Goal: Information Seeking & Learning: Check status

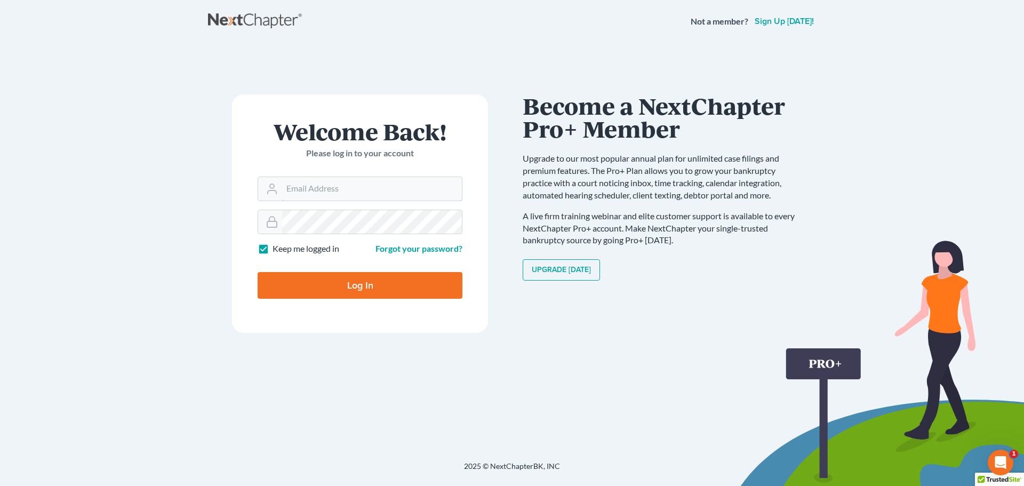
type input "[PERSON_NAME][EMAIL_ADDRESS][DOMAIN_NAME]"
click at [311, 286] on input "Log In" at bounding box center [360, 285] width 205 height 27
type input "Thinking..."
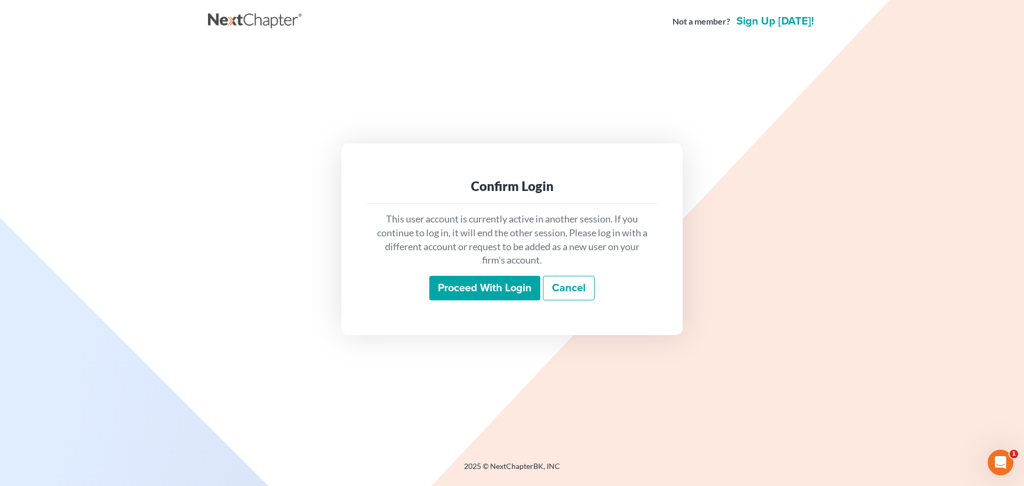
click at [496, 287] on input "Proceed with login" at bounding box center [484, 288] width 111 height 25
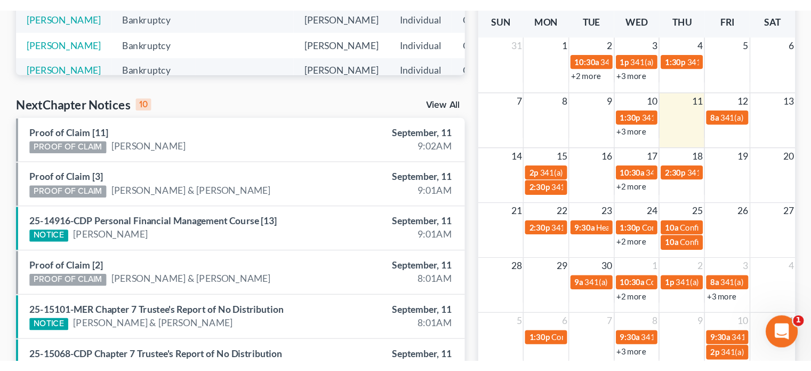
scroll to position [64, 0]
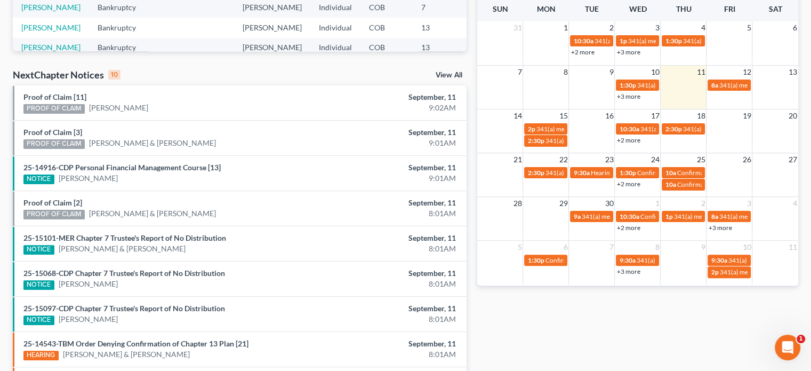
click at [632, 138] on link "+2 more" at bounding box center [627, 140] width 23 height 8
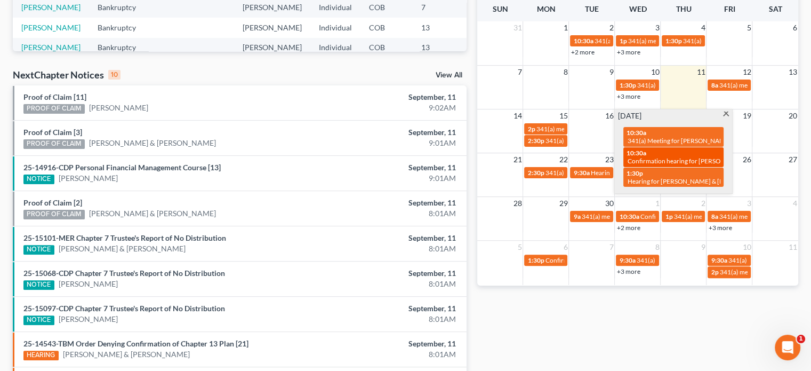
click at [632, 160] on span "Confirmation hearing for Micheal Artis & Kylie Artis" at bounding box center [716, 161] width 178 height 8
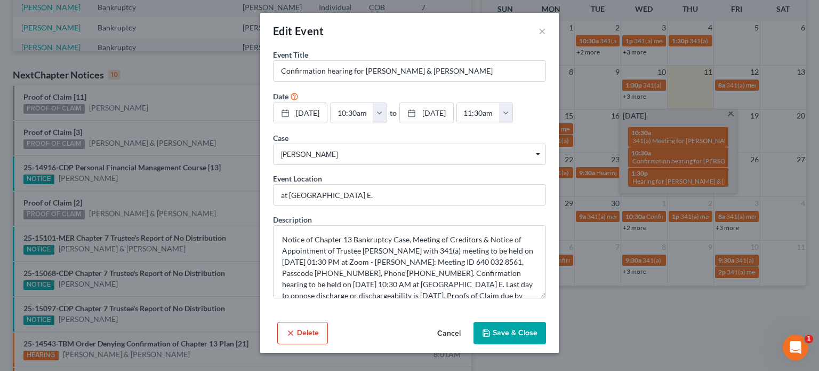
click at [300, 332] on button "Delete" at bounding box center [302, 332] width 51 height 22
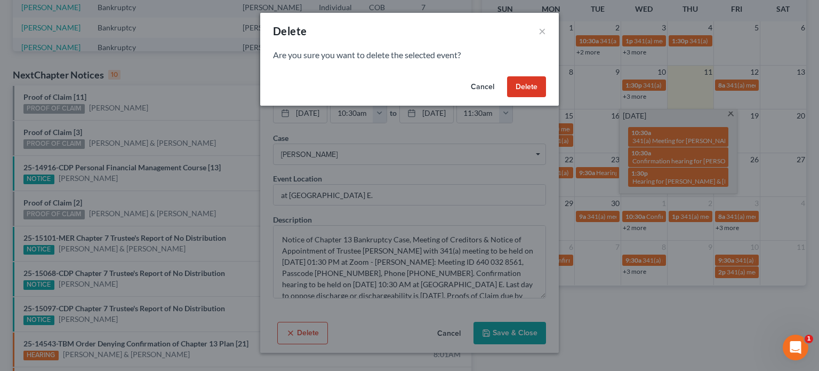
click at [528, 83] on button "Delete" at bounding box center [526, 86] width 39 height 21
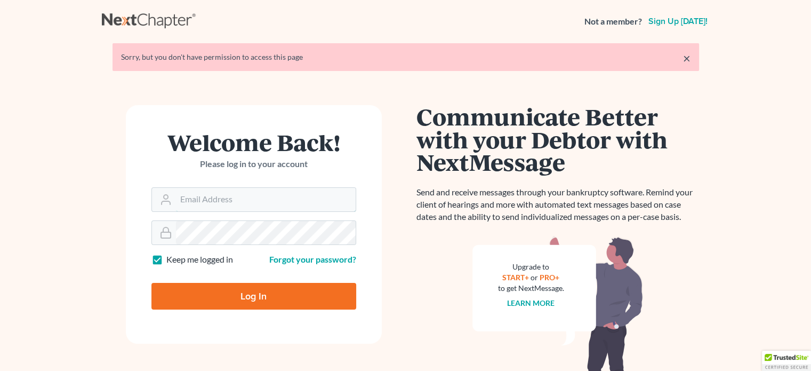
type input "[PERSON_NAME][EMAIL_ADDRESS][DOMAIN_NAME]"
click at [226, 296] on input "Log In" at bounding box center [253, 296] width 205 height 27
type input "Thinking..."
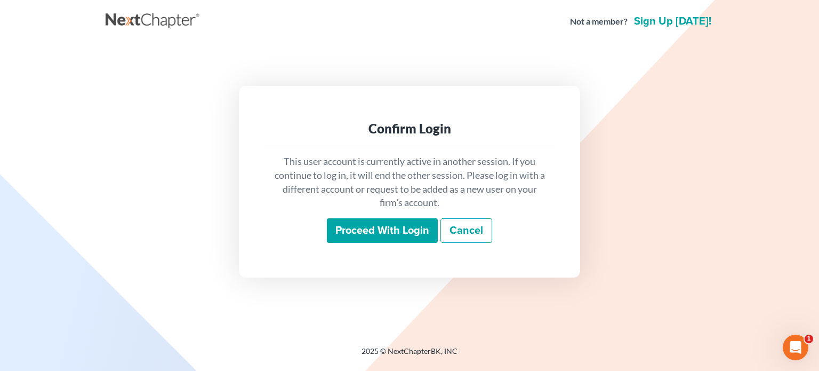
click at [348, 225] on input "Proceed with login" at bounding box center [382, 230] width 111 height 25
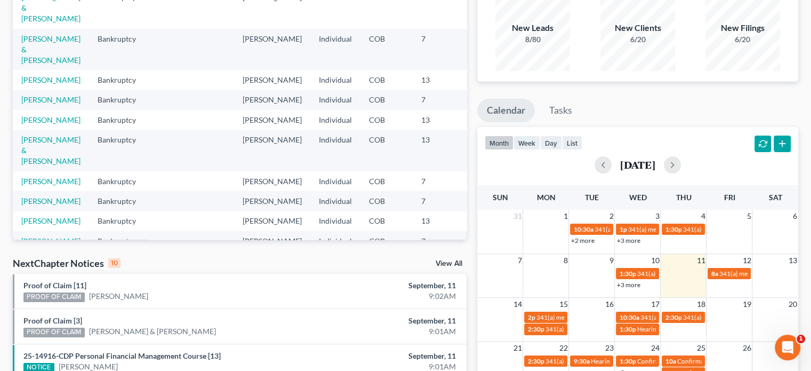
scroll to position [160, 0]
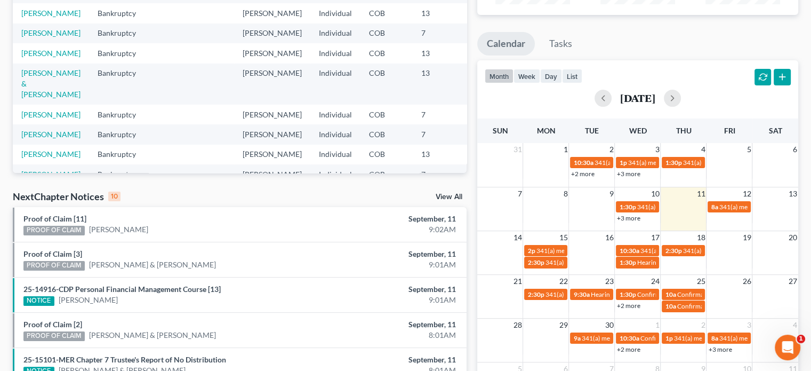
click at [448, 195] on link "View All" at bounding box center [449, 196] width 27 height 7
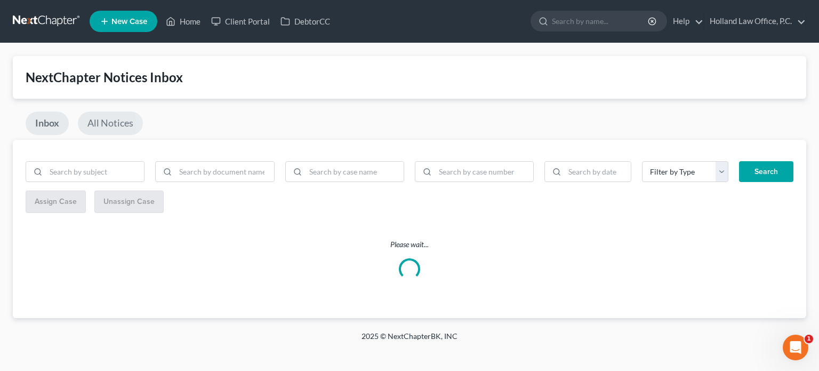
click at [96, 122] on link "All Notices" at bounding box center [110, 122] width 65 height 23
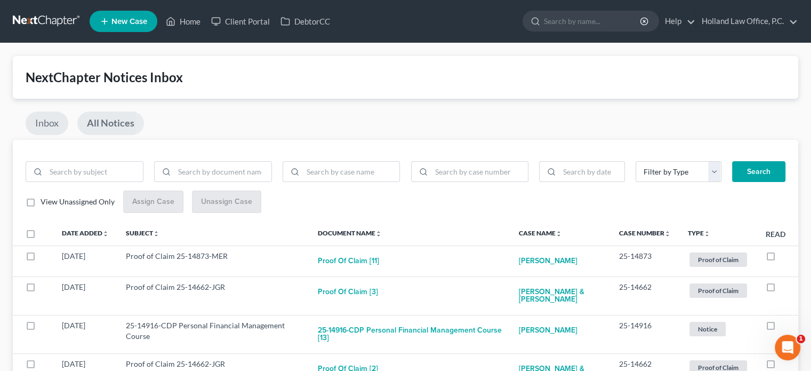
click at [51, 123] on link "Inbox" at bounding box center [47, 122] width 43 height 23
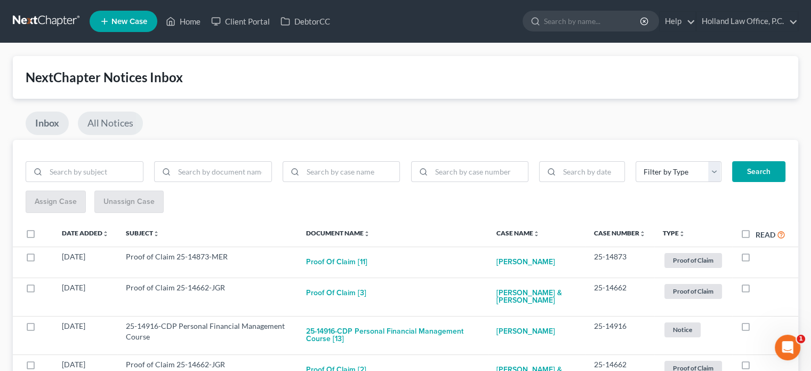
click at [112, 119] on link "All Notices" at bounding box center [110, 122] width 65 height 23
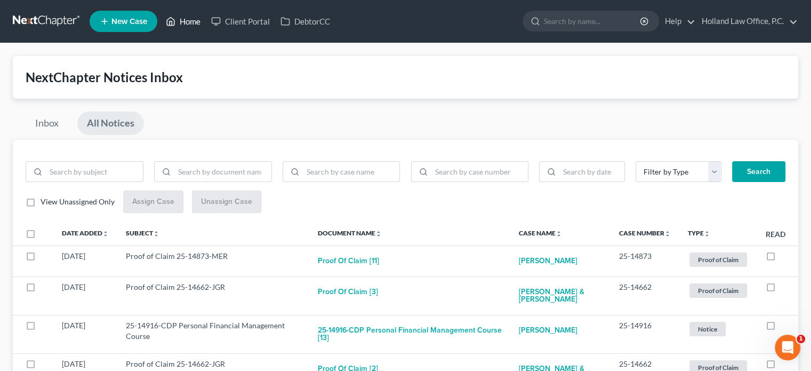
click at [189, 23] on link "Home" at bounding box center [182, 21] width 45 height 19
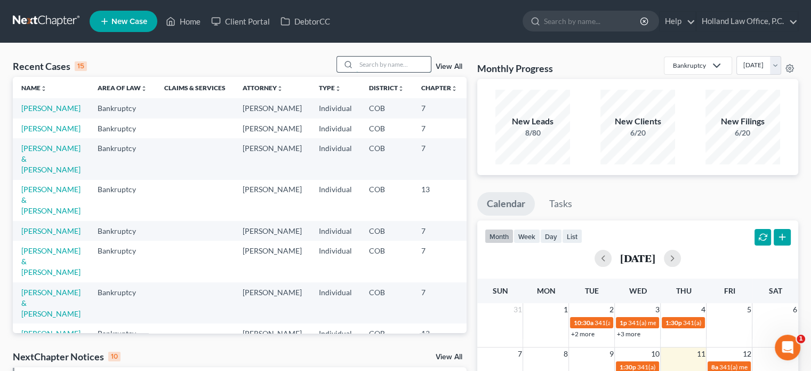
click at [386, 61] on input "search" at bounding box center [393, 64] width 75 height 15
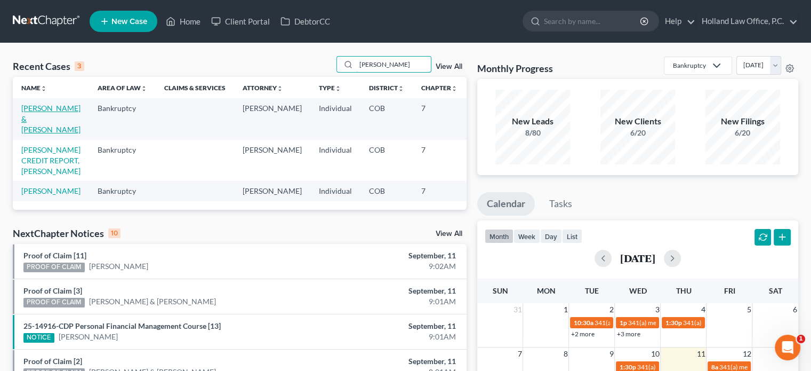
type input "ramirez"
click at [25, 133] on link "Hartman, Adam & Ramirez, Heather" at bounding box center [50, 118] width 59 height 30
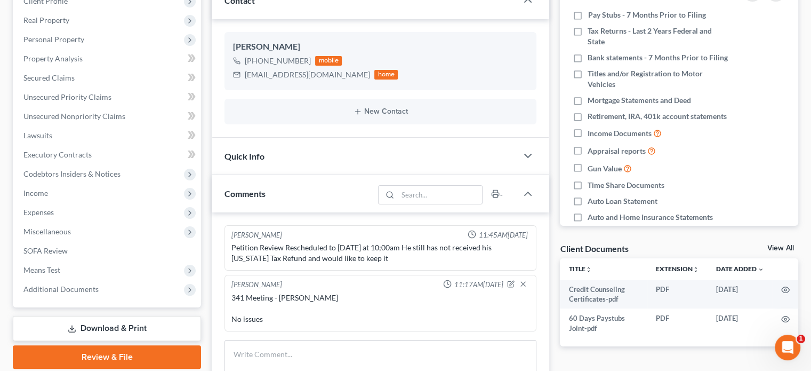
scroll to position [160, 0]
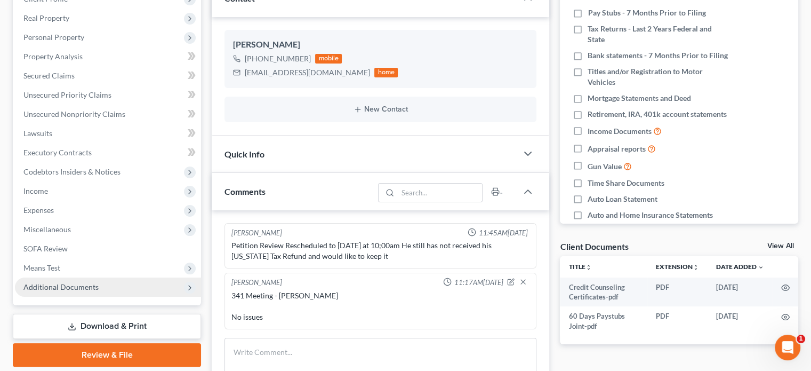
click at [73, 295] on span "Additional Documents" at bounding box center [108, 286] width 186 height 19
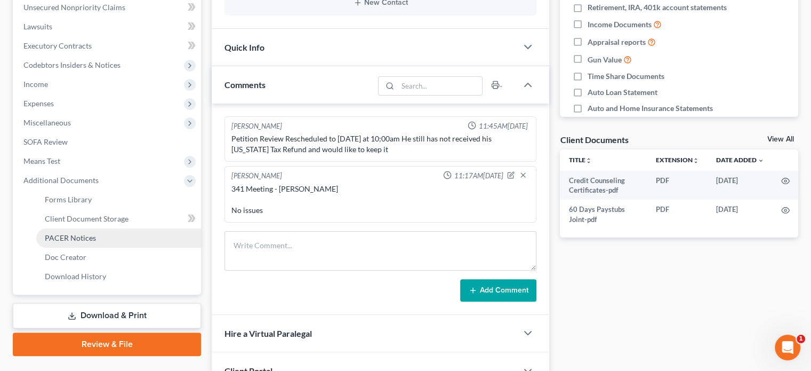
click at [64, 234] on span "PACER Notices" at bounding box center [70, 237] width 51 height 9
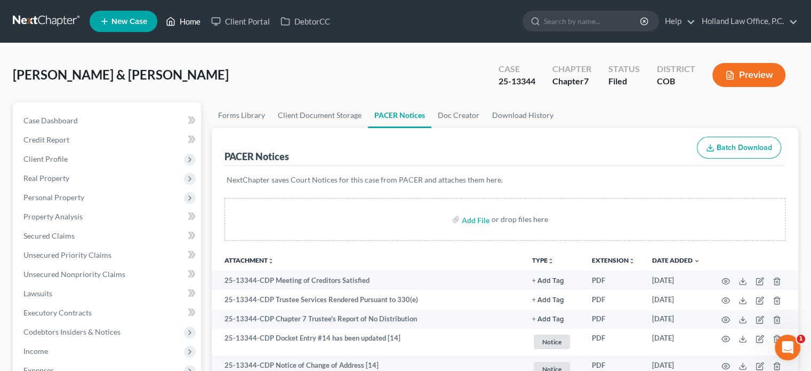
click at [191, 18] on link "Home" at bounding box center [182, 21] width 45 height 19
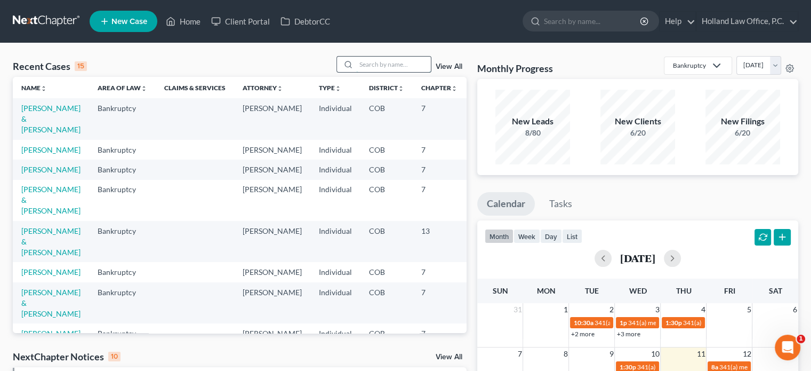
click at [404, 57] on input "search" at bounding box center [393, 64] width 75 height 15
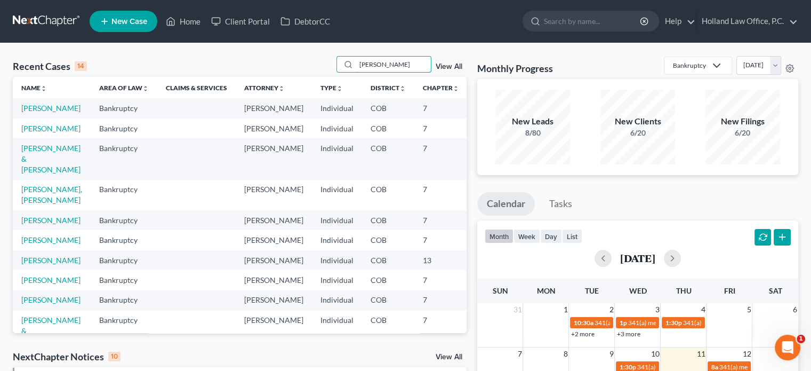
type input "martinez"
click at [33, 230] on td "[PERSON_NAME]" at bounding box center [52, 220] width 78 height 20
click at [34, 224] on link "[PERSON_NAME]" at bounding box center [50, 219] width 59 height 9
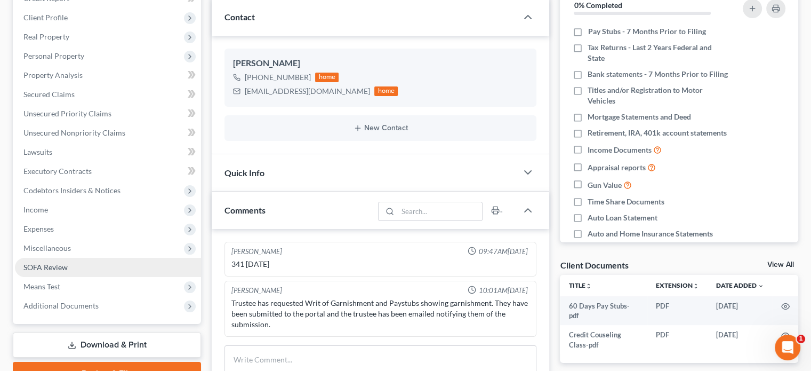
scroll to position [160, 0]
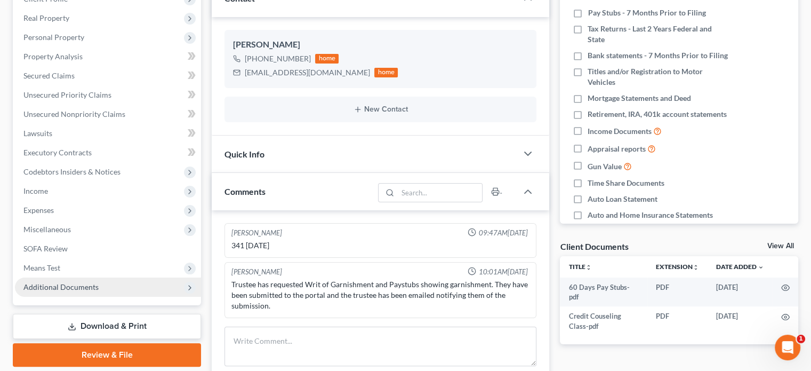
click at [70, 291] on span "Additional Documents" at bounding box center [108, 286] width 186 height 19
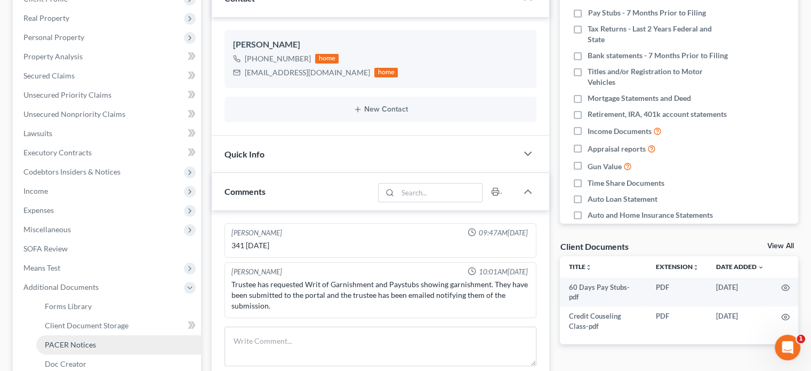
click at [78, 343] on span "PACER Notices" at bounding box center [70, 344] width 51 height 9
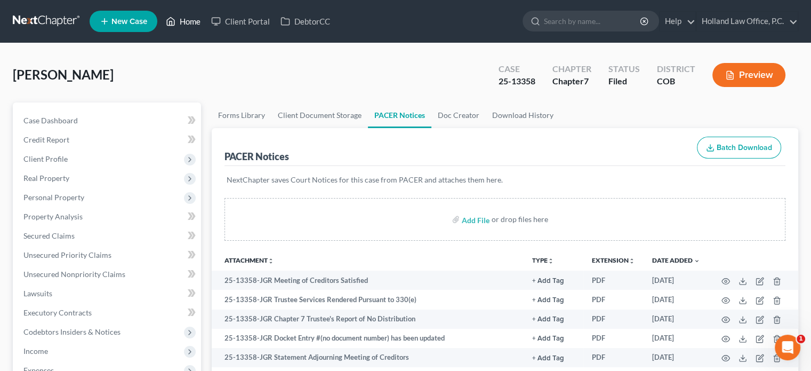
click at [191, 23] on link "Home" at bounding box center [182, 21] width 45 height 19
click at [194, 19] on link "Home" at bounding box center [182, 21] width 45 height 19
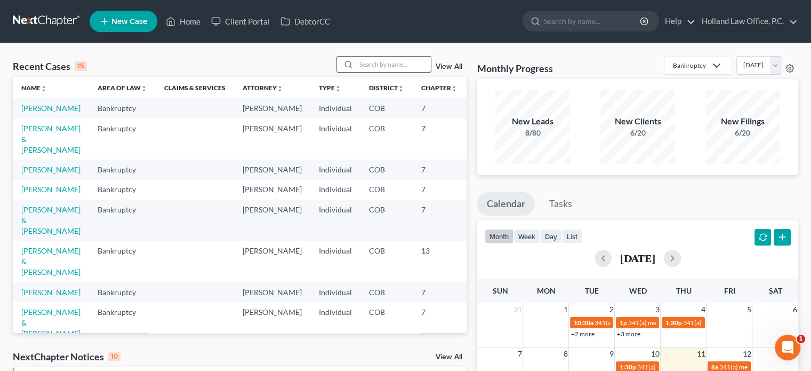
click at [388, 61] on input "search" at bounding box center [393, 64] width 75 height 15
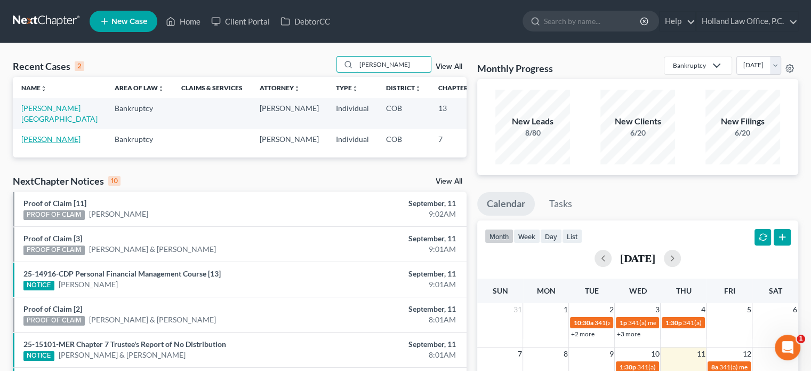
type input "sprague"
click at [37, 142] on link "[PERSON_NAME]" at bounding box center [50, 138] width 59 height 9
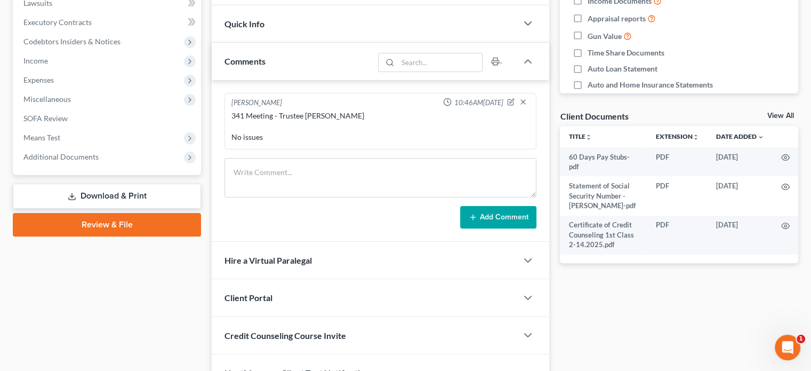
scroll to position [277, 0]
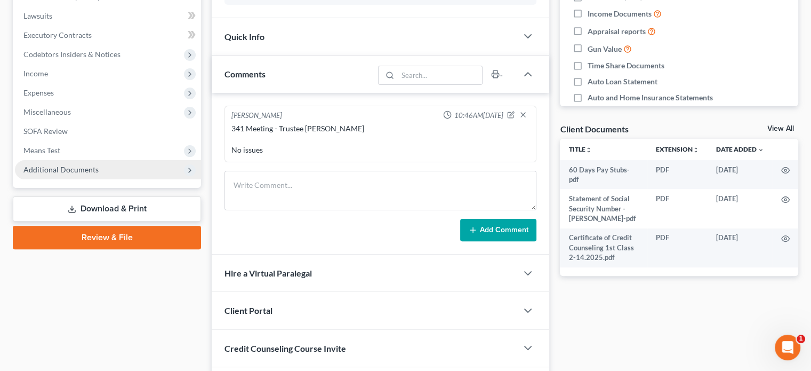
click at [53, 163] on span "Additional Documents" at bounding box center [108, 169] width 186 height 19
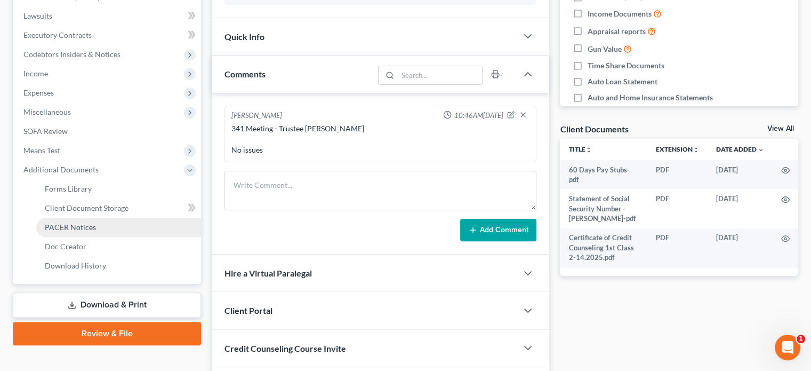
click at [83, 232] on link "PACER Notices" at bounding box center [118, 227] width 165 height 19
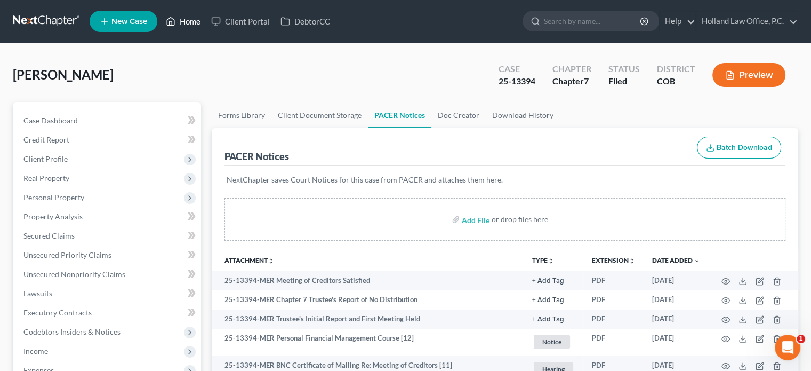
click at [194, 22] on link "Home" at bounding box center [182, 21] width 45 height 19
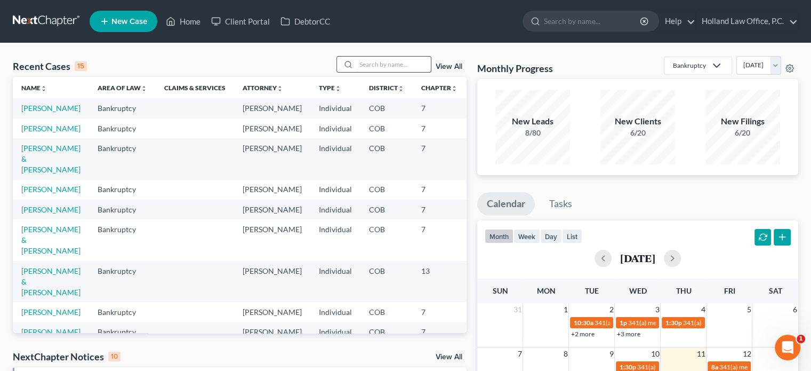
click at [411, 66] on input "search" at bounding box center [393, 64] width 75 height 15
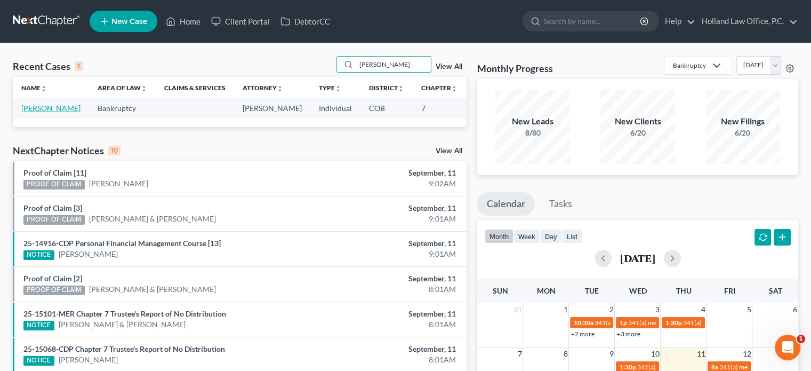
type input "hohn"
click at [25, 112] on link "[PERSON_NAME]" at bounding box center [50, 107] width 59 height 9
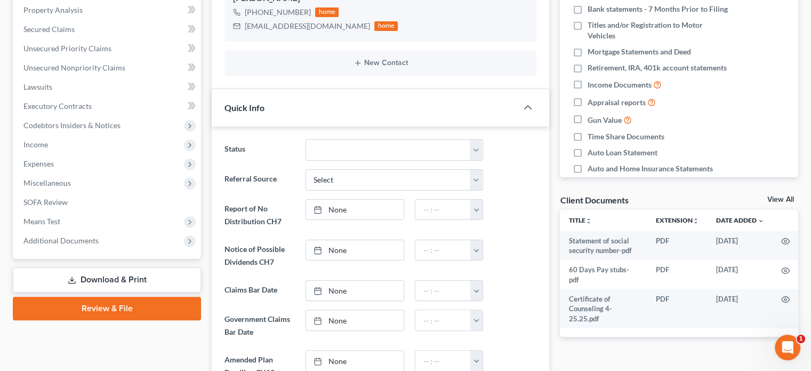
scroll to position [213, 0]
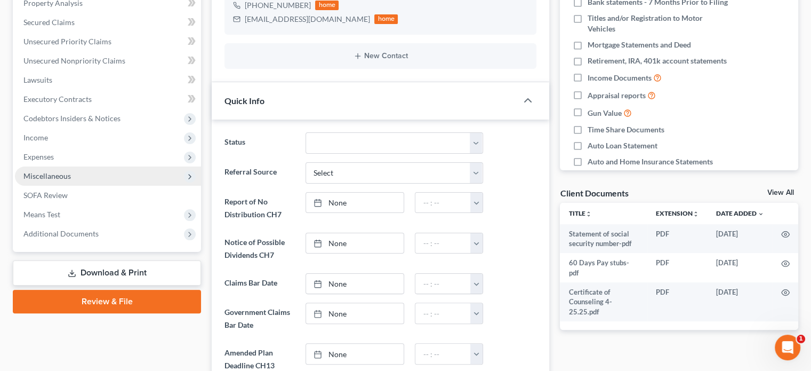
click at [48, 176] on span "Miscellaneous" at bounding box center [46, 175] width 47 height 9
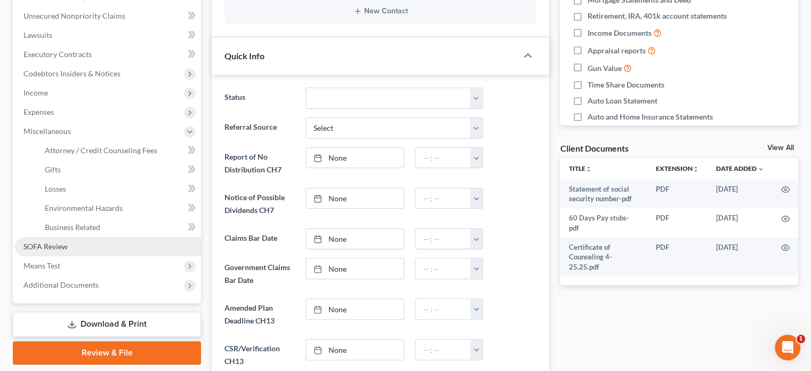
scroll to position [267, 0]
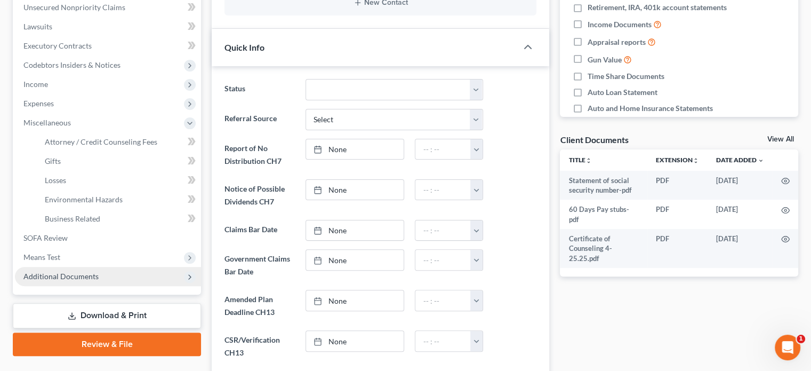
click at [59, 275] on span "Additional Documents" at bounding box center [60, 275] width 75 height 9
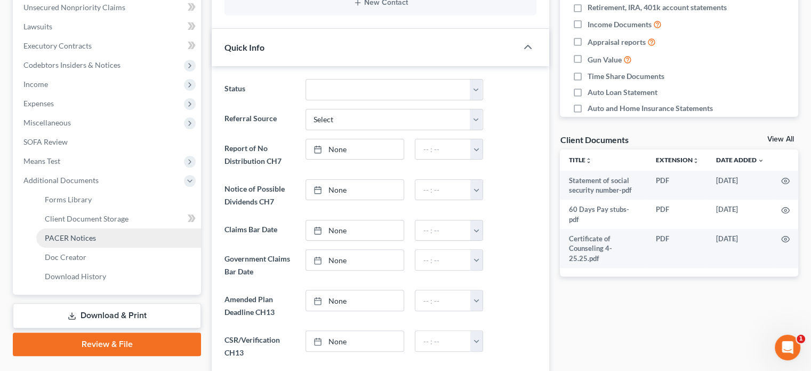
click at [68, 236] on span "PACER Notices" at bounding box center [70, 237] width 51 height 9
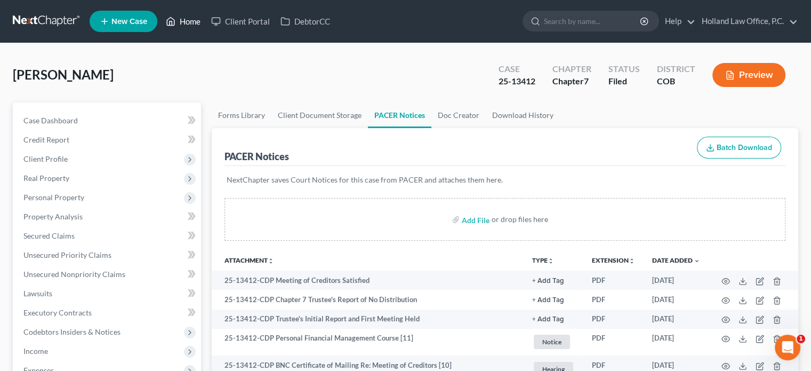
click at [188, 21] on link "Home" at bounding box center [182, 21] width 45 height 19
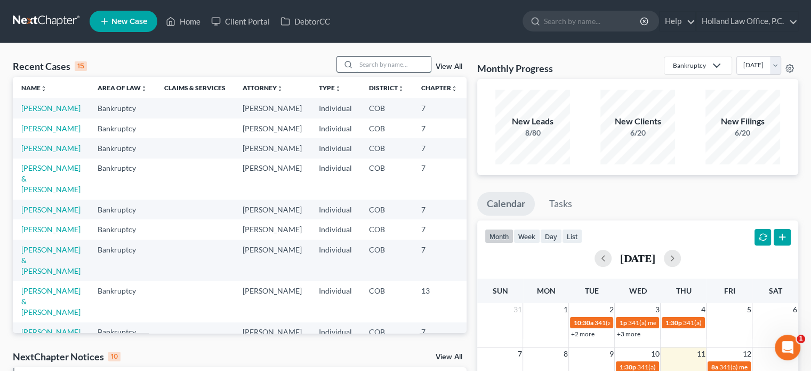
click at [387, 65] on input "search" at bounding box center [393, 64] width 75 height 15
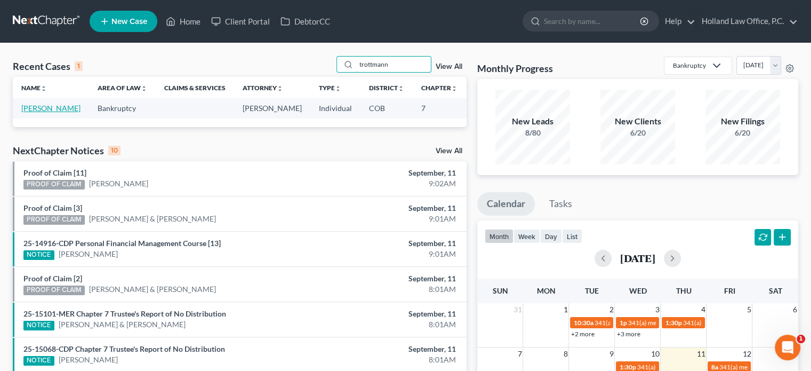
type input "trottmann"
click at [35, 110] on link "[PERSON_NAME]" at bounding box center [50, 107] width 59 height 9
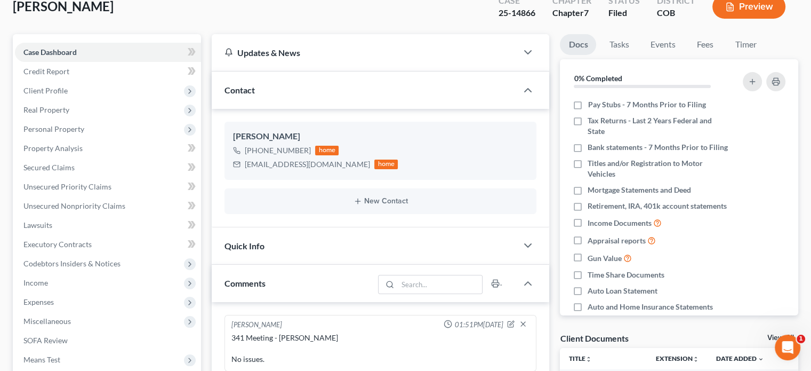
scroll to position [160, 0]
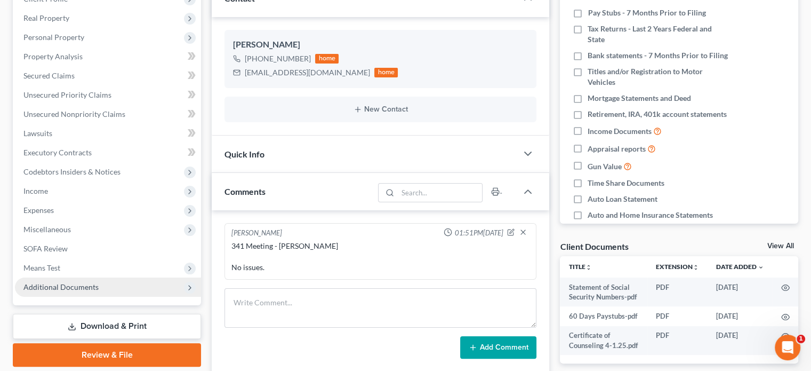
click at [82, 287] on span "Additional Documents" at bounding box center [60, 286] width 75 height 9
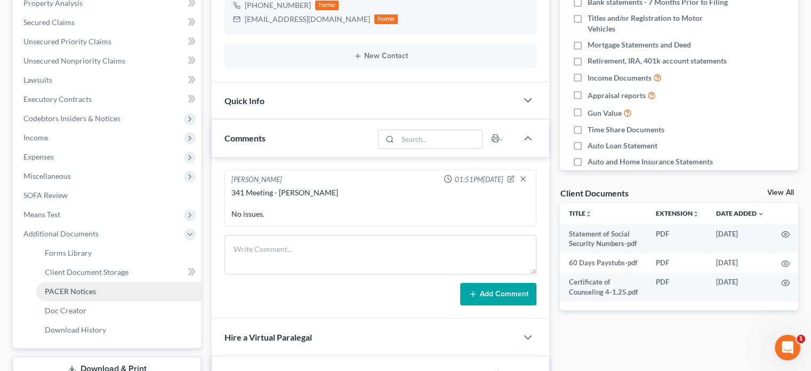
click at [87, 289] on span "PACER Notices" at bounding box center [70, 290] width 51 height 9
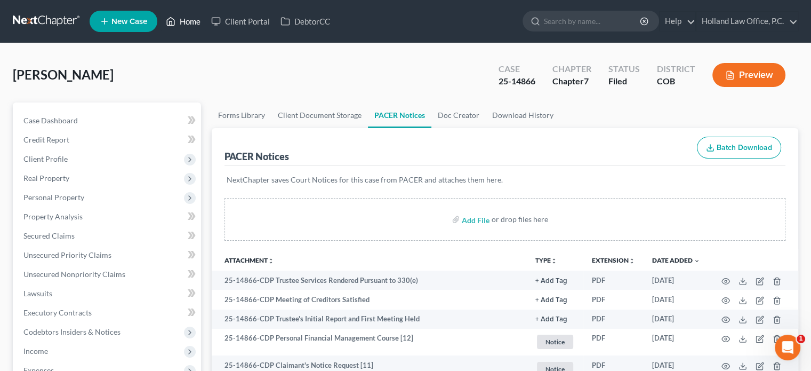
click at [184, 23] on link "Home" at bounding box center [182, 21] width 45 height 19
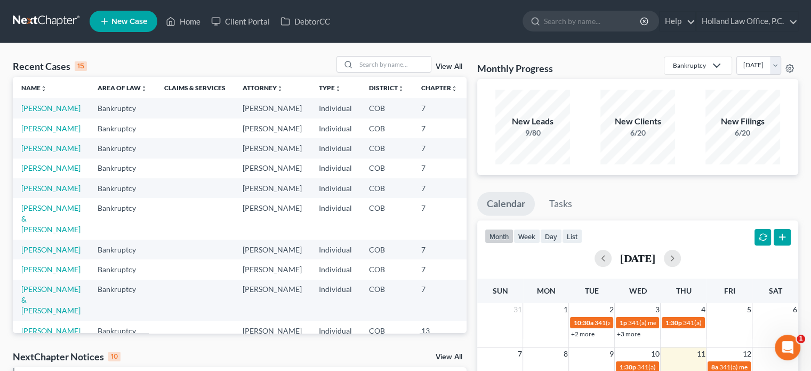
click at [452, 63] on link "View All" at bounding box center [449, 66] width 27 height 7
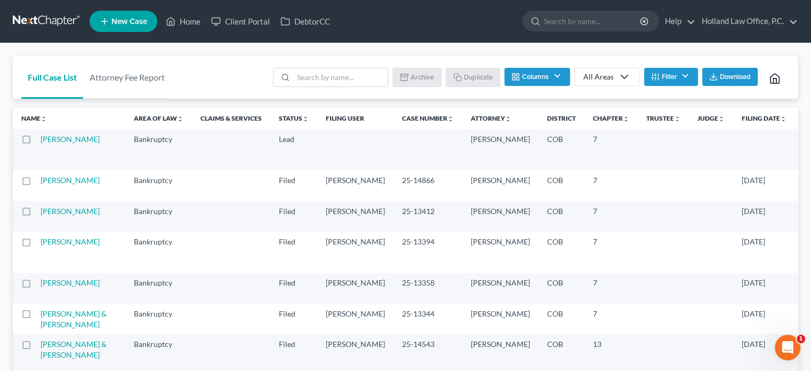
click at [393, 123] on th "Case Number unfold_more expand_more expand_less" at bounding box center [427, 118] width 69 height 21
click at [402, 122] on link "Case Number unfold_more expand_more expand_less" at bounding box center [428, 118] width 52 height 8
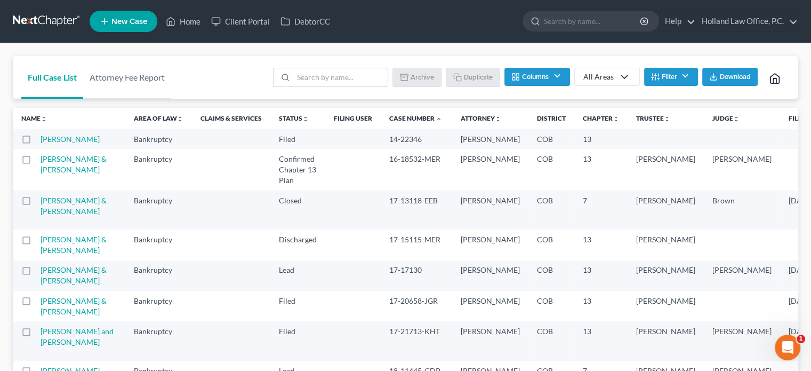
click at [385, 125] on th "Case Number unfold_more expand_more expand_less" at bounding box center [416, 118] width 71 height 21
click at [389, 117] on link "Case Number unfold_more expand_more expand_less" at bounding box center [415, 118] width 53 height 8
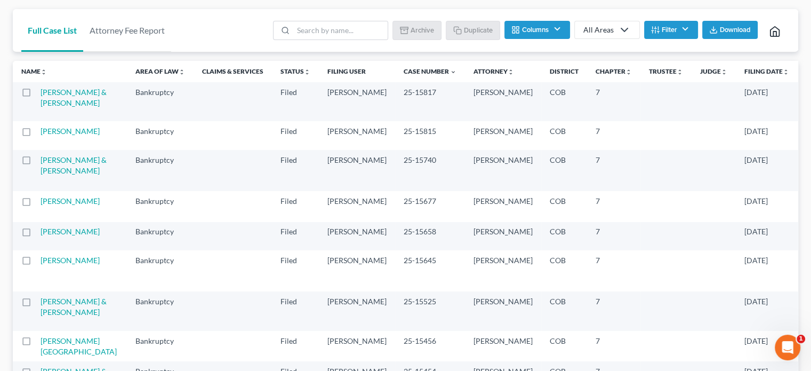
scroll to position [107, 0]
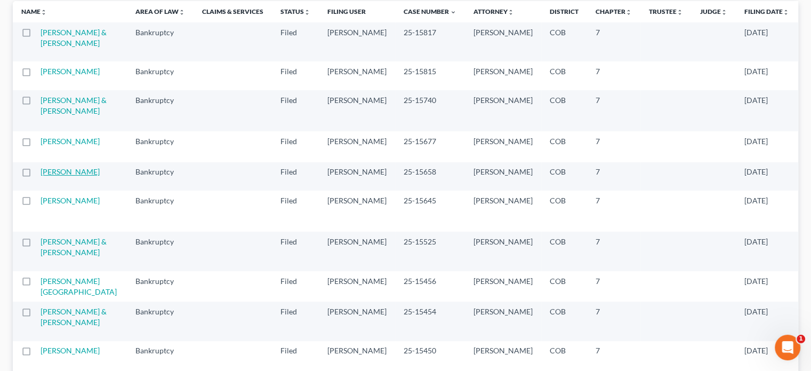
click at [54, 176] on link "[PERSON_NAME]" at bounding box center [70, 171] width 59 height 9
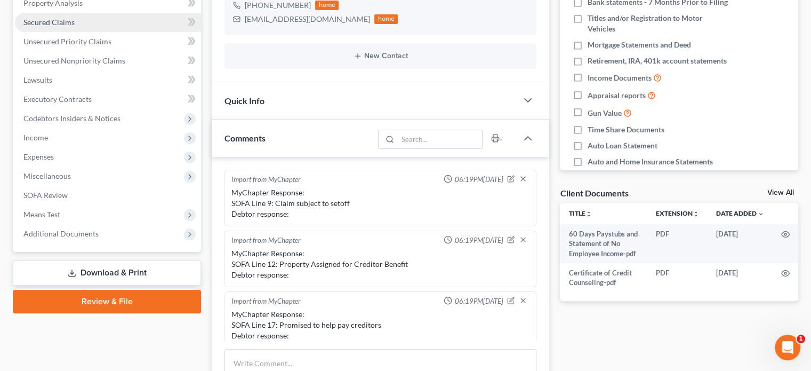
scroll to position [406, 0]
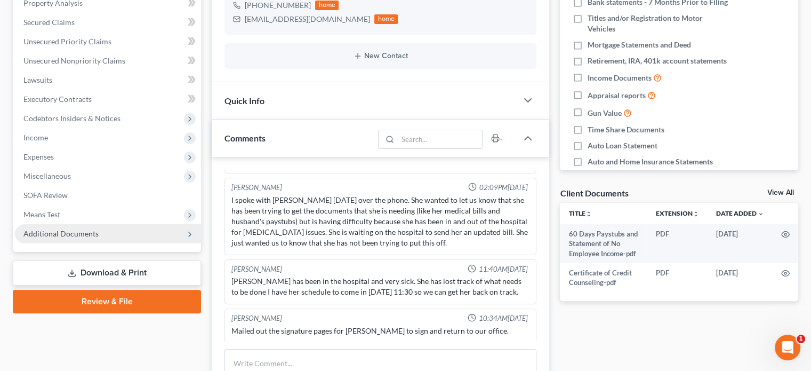
click at [49, 238] on span "Additional Documents" at bounding box center [108, 233] width 186 height 19
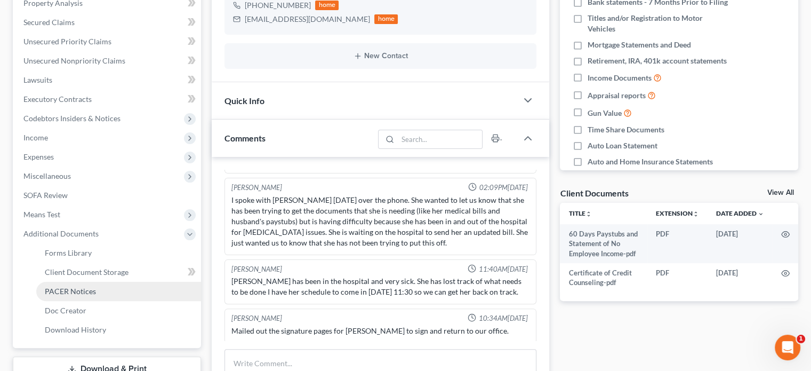
click at [60, 291] on span "PACER Notices" at bounding box center [70, 290] width 51 height 9
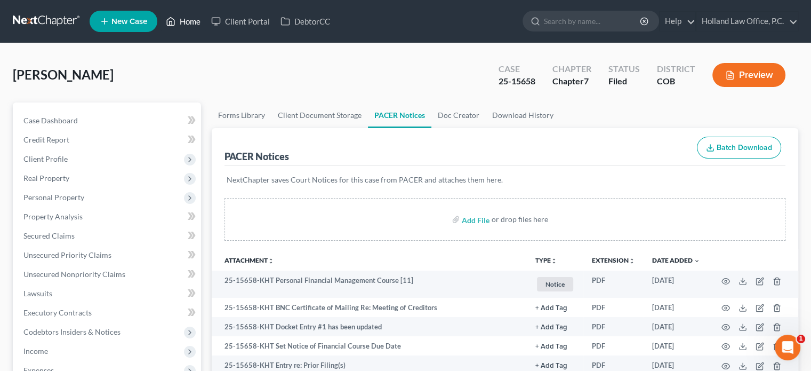
click at [191, 21] on link "Home" at bounding box center [182, 21] width 45 height 19
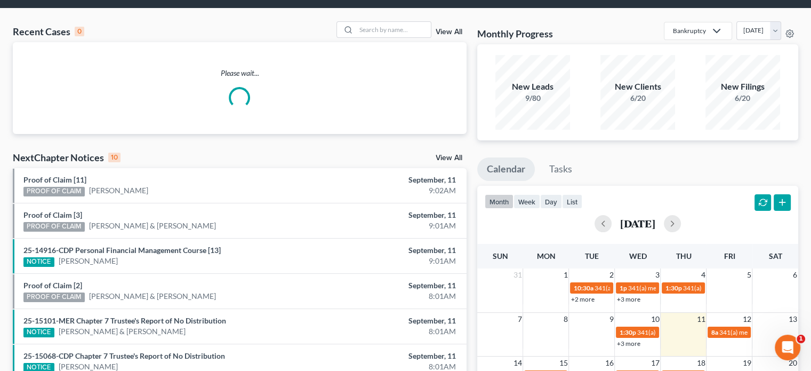
scroll to position [53, 0]
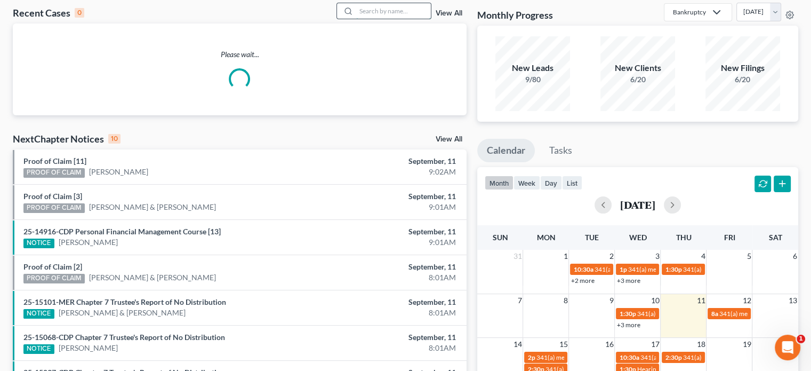
click at [396, 14] on input "search" at bounding box center [393, 10] width 75 height 15
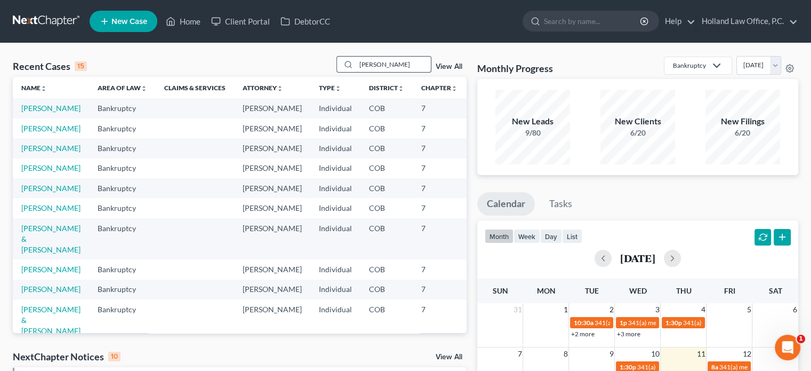
scroll to position [0, 0]
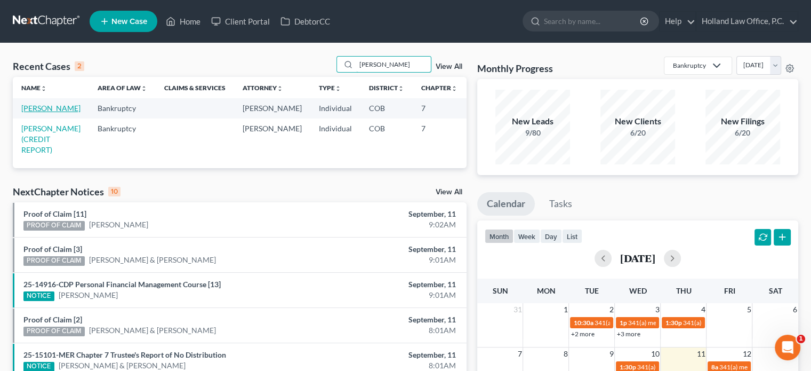
type input "bernard"
click at [41, 112] on link "[PERSON_NAME]" at bounding box center [50, 107] width 59 height 9
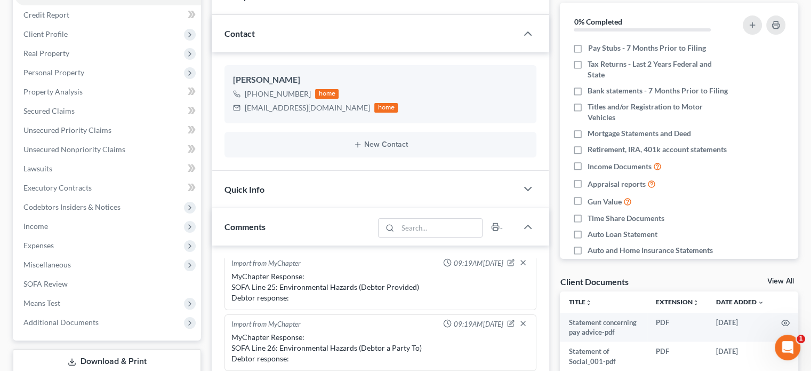
scroll to position [213, 0]
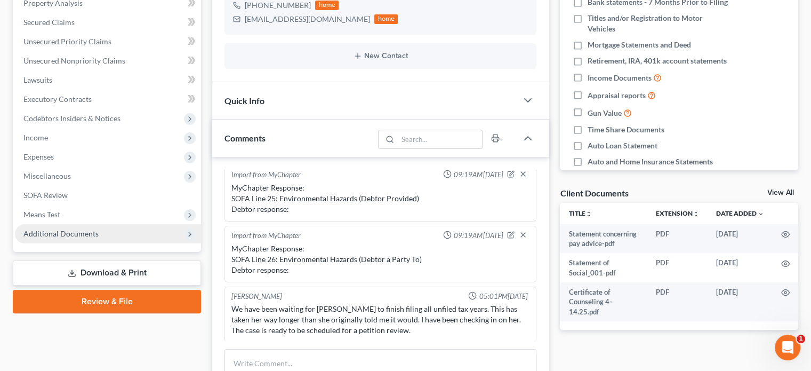
click at [41, 229] on span "Additional Documents" at bounding box center [60, 233] width 75 height 9
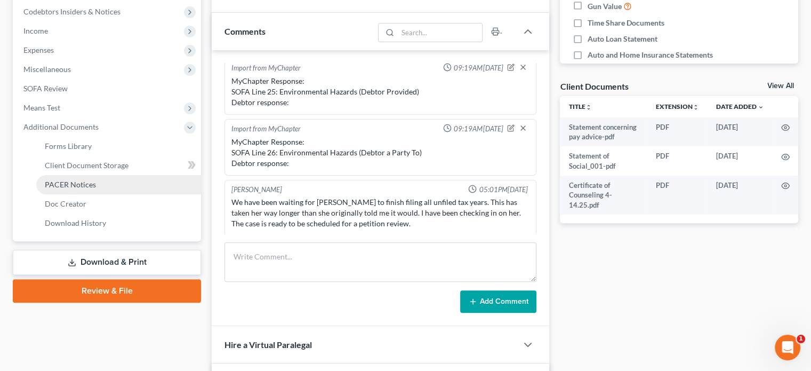
click at [58, 183] on span "PACER Notices" at bounding box center [70, 184] width 51 height 9
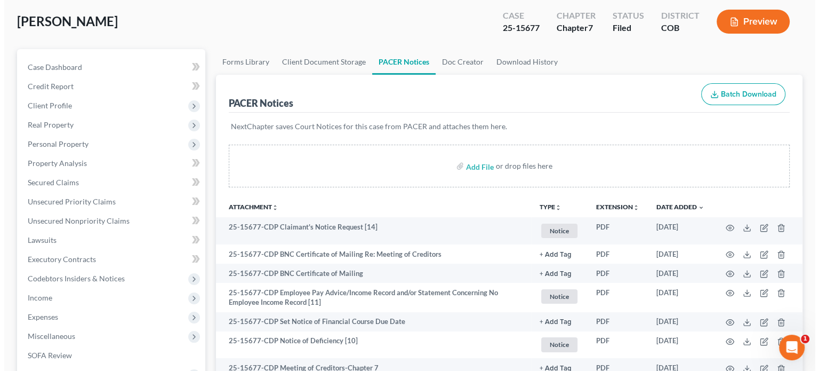
scroll to position [160, 0]
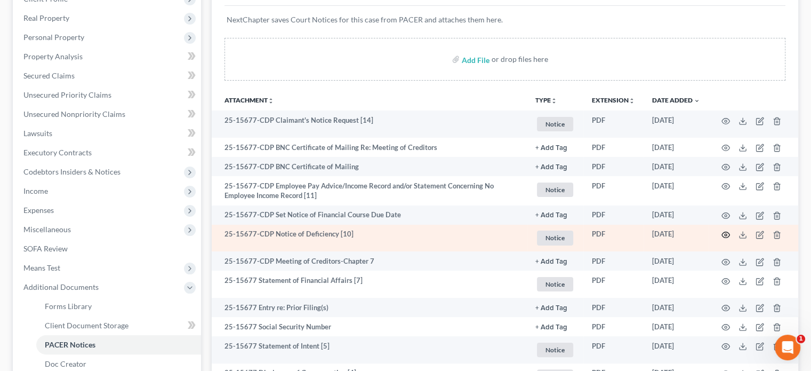
click at [726, 236] on icon "button" at bounding box center [725, 234] width 9 height 9
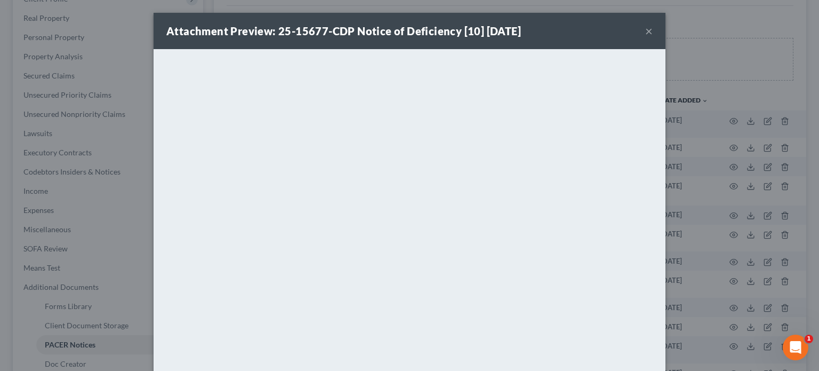
click at [645, 31] on button "×" at bounding box center [648, 31] width 7 height 13
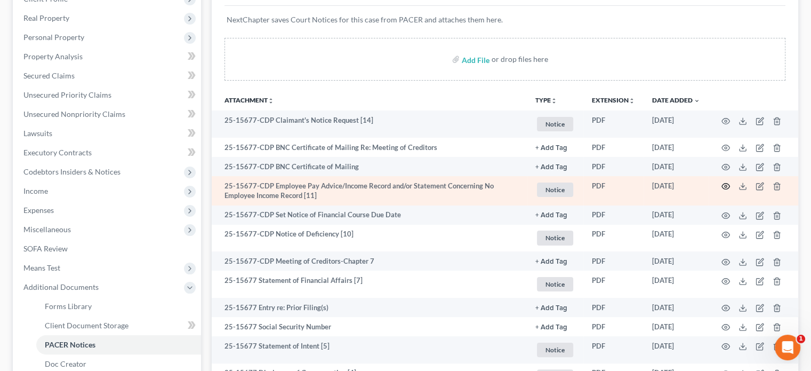
click at [727, 188] on icon "button" at bounding box center [726, 186] width 8 height 6
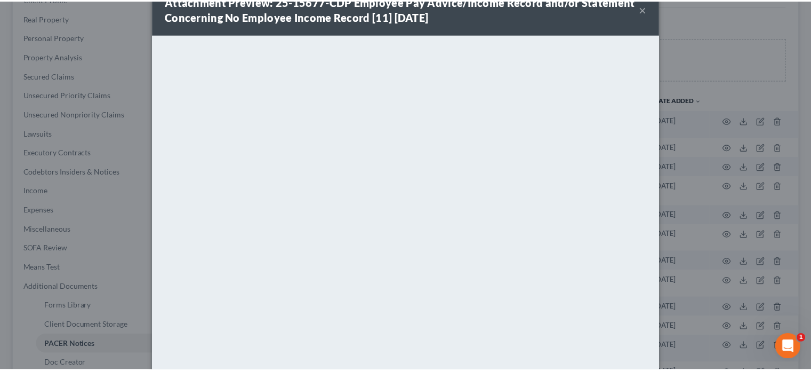
scroll to position [0, 0]
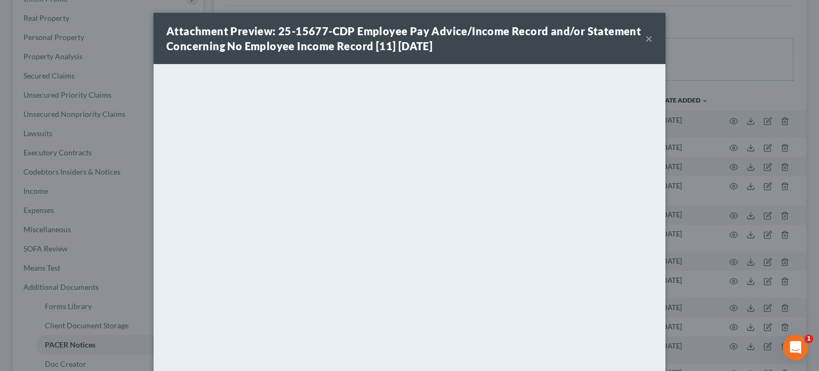
click at [645, 38] on button "×" at bounding box center [648, 38] width 7 height 13
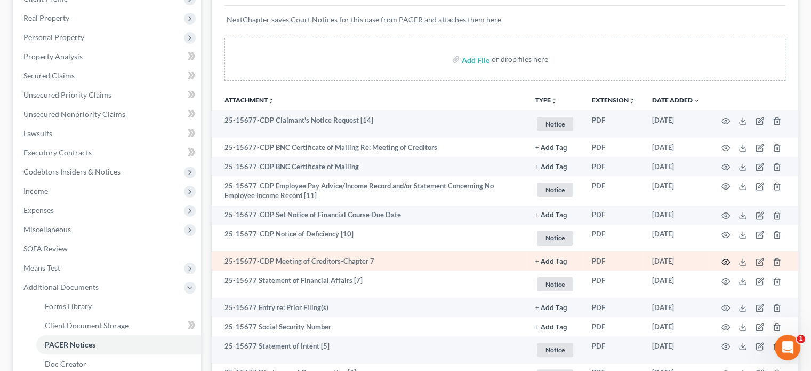
click at [725, 260] on icon "button" at bounding box center [725, 262] width 9 height 9
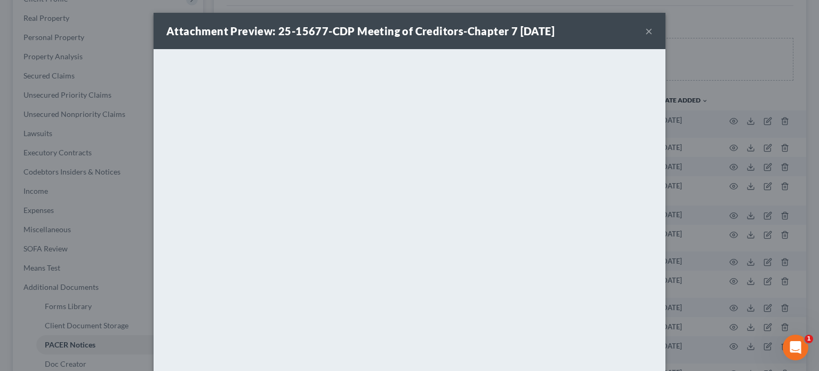
click at [645, 31] on button "×" at bounding box center [648, 31] width 7 height 13
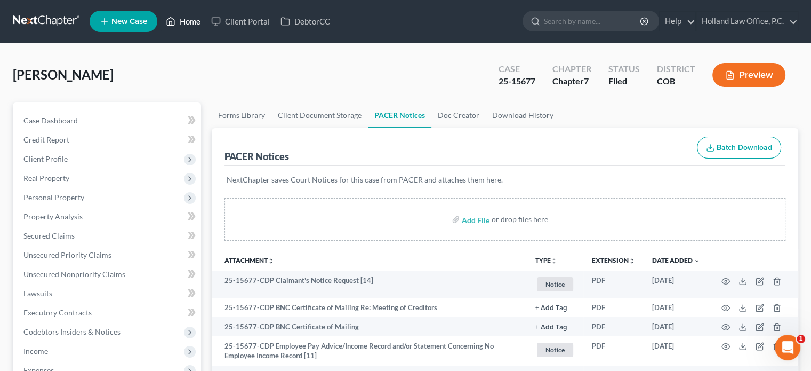
click at [191, 19] on link "Home" at bounding box center [182, 21] width 45 height 19
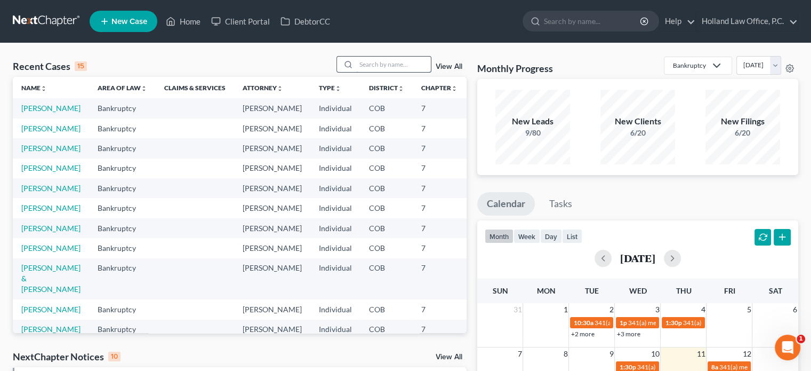
click at [363, 60] on input "search" at bounding box center [393, 64] width 75 height 15
type input "young"
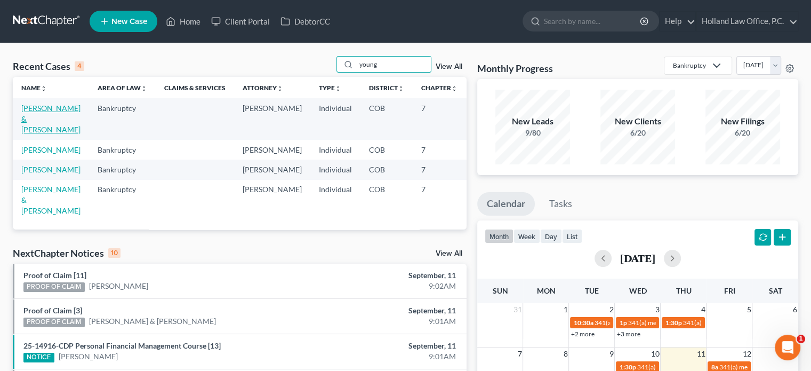
click at [38, 128] on link "[PERSON_NAME] & [PERSON_NAME]" at bounding box center [50, 118] width 59 height 30
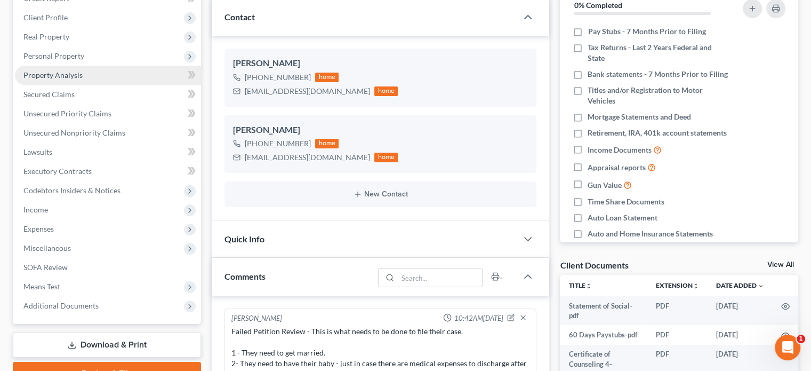
scroll to position [160, 0]
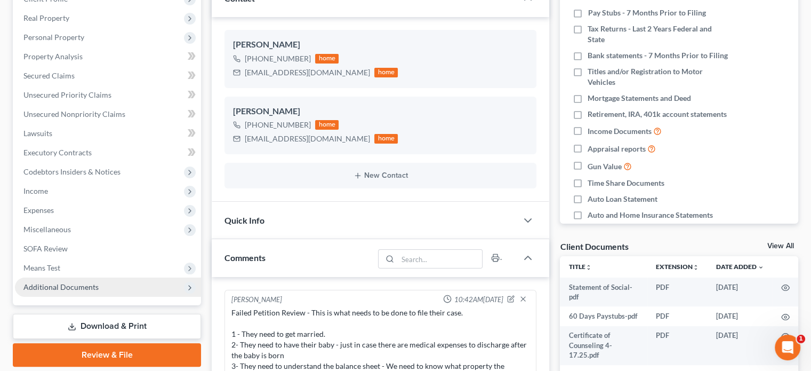
click at [54, 288] on span "Additional Documents" at bounding box center [60, 286] width 75 height 9
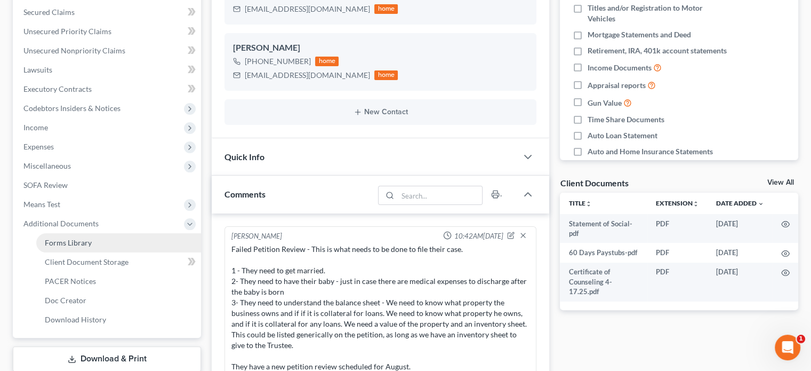
scroll to position [320, 0]
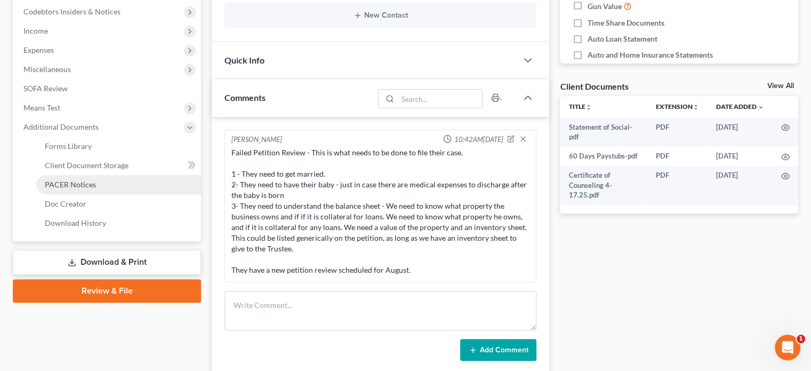
click at [66, 185] on span "PACER Notices" at bounding box center [70, 184] width 51 height 9
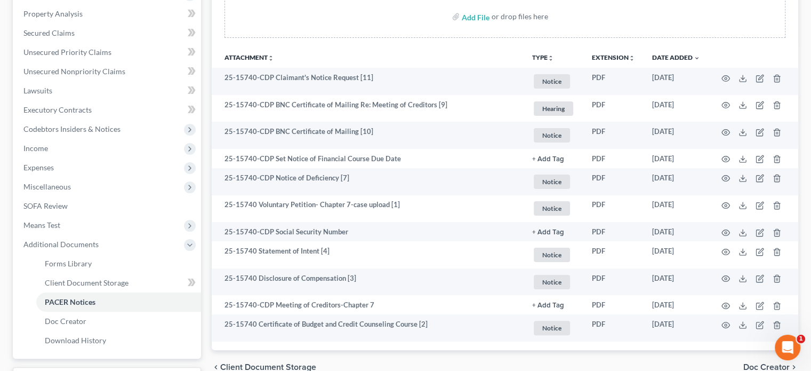
scroll to position [213, 0]
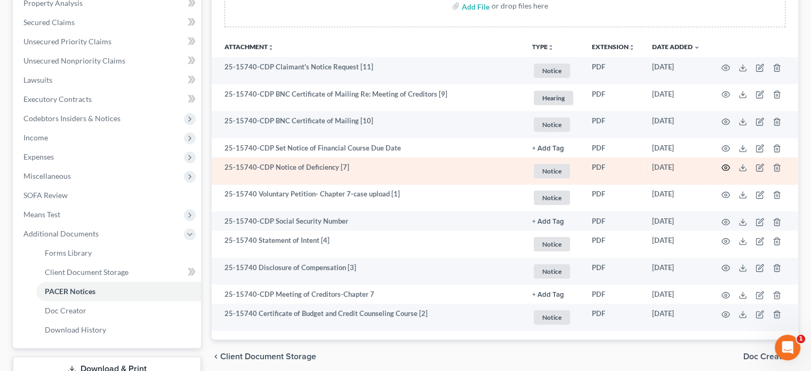
click at [723, 168] on icon "button" at bounding box center [725, 167] width 9 height 9
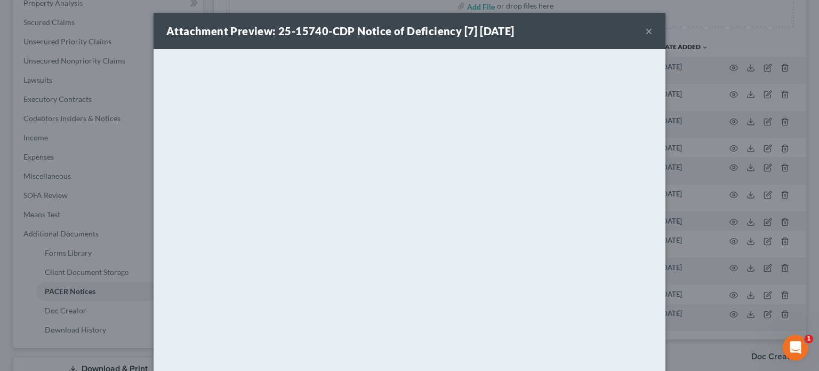
click at [647, 34] on button "×" at bounding box center [648, 31] width 7 height 13
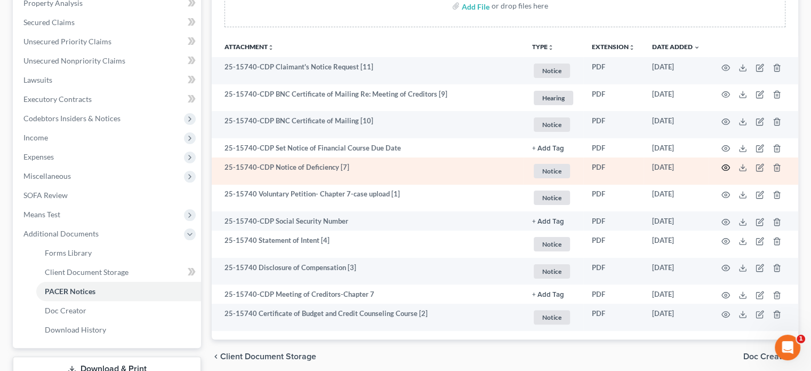
click at [723, 164] on icon "button" at bounding box center [725, 167] width 9 height 9
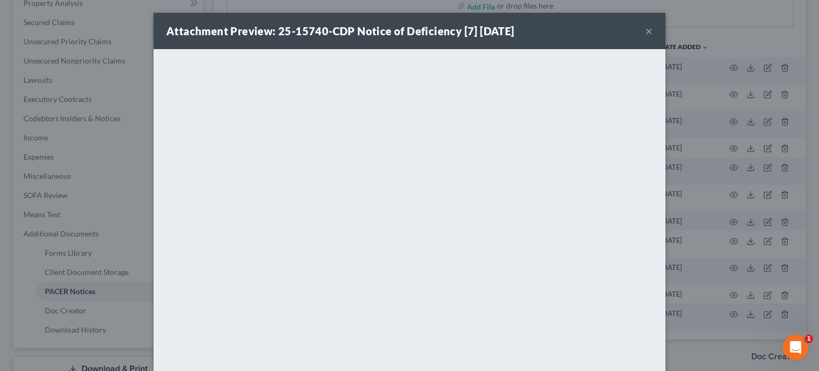
click at [645, 30] on button "×" at bounding box center [648, 31] width 7 height 13
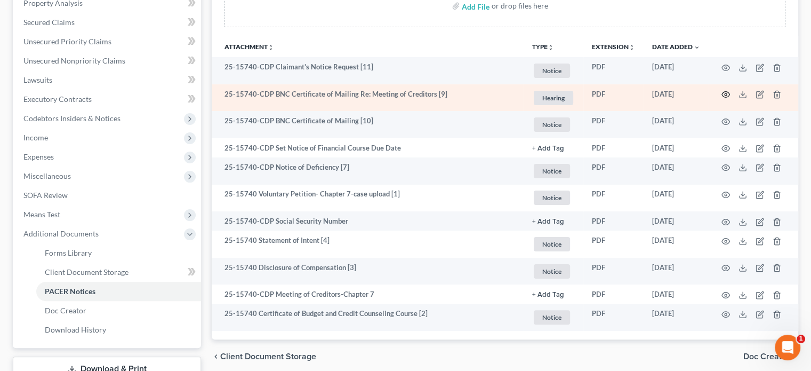
click at [725, 94] on icon "button" at bounding box center [725, 94] width 9 height 9
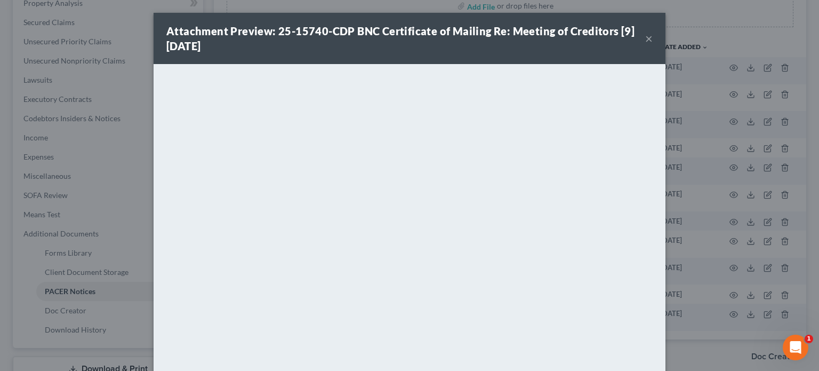
click at [646, 41] on button "×" at bounding box center [648, 38] width 7 height 13
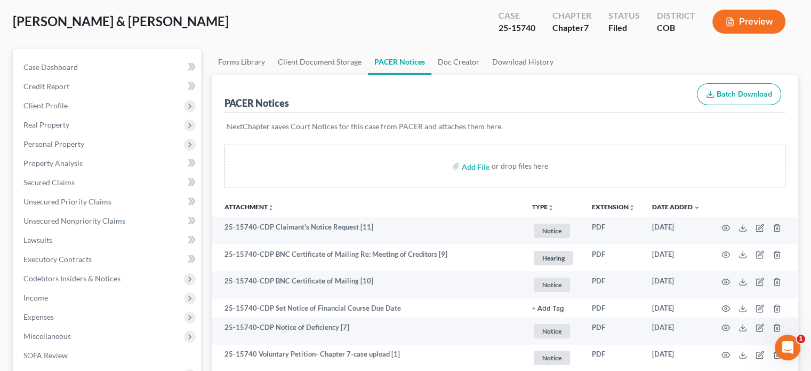
scroll to position [0, 0]
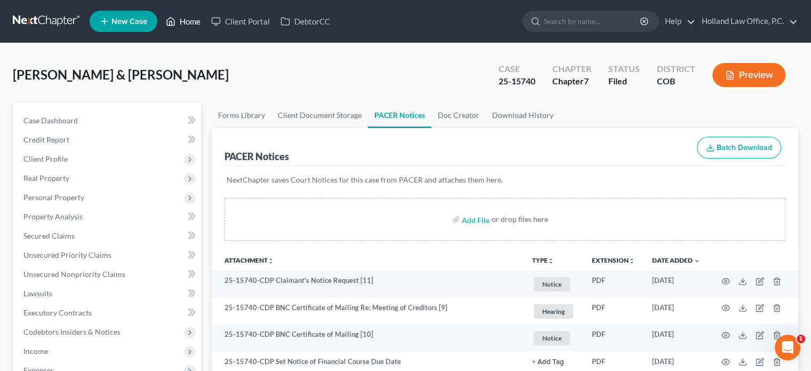
click at [187, 23] on link "Home" at bounding box center [182, 21] width 45 height 19
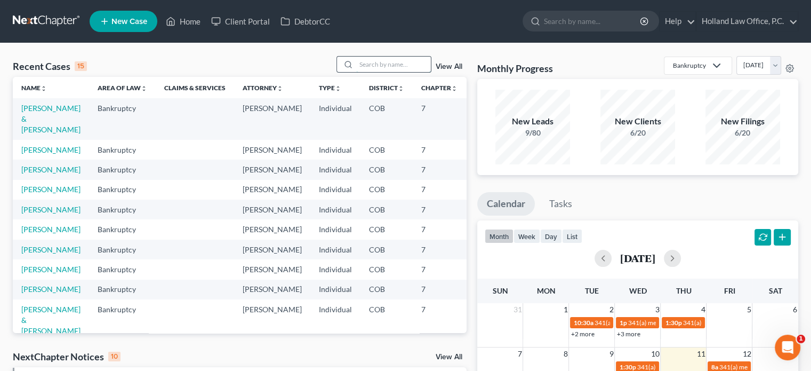
click at [388, 59] on input "search" at bounding box center [393, 64] width 75 height 15
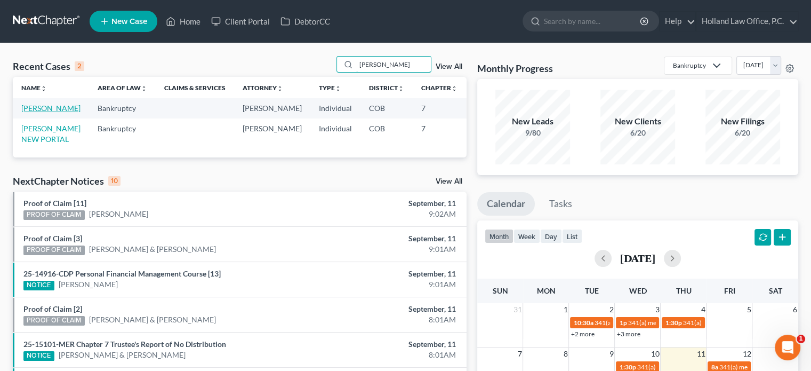
type input "ryon"
click at [35, 112] on link "[PERSON_NAME]" at bounding box center [50, 107] width 59 height 9
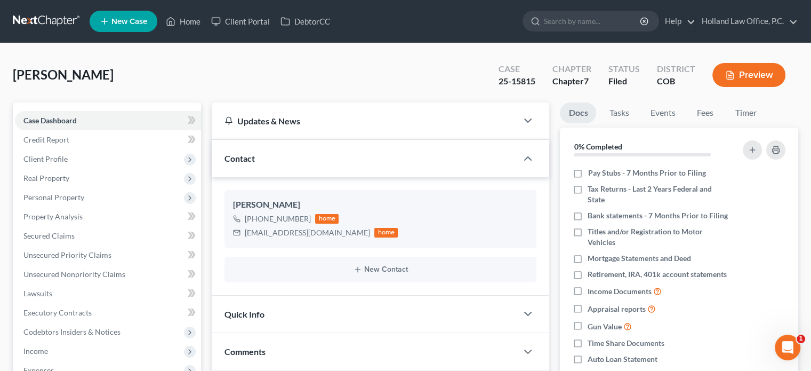
scroll to position [255, 0]
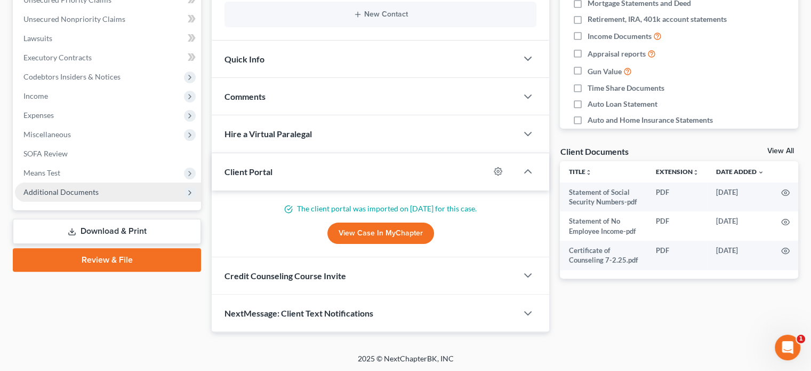
click at [51, 185] on span "Additional Documents" at bounding box center [108, 191] width 186 height 19
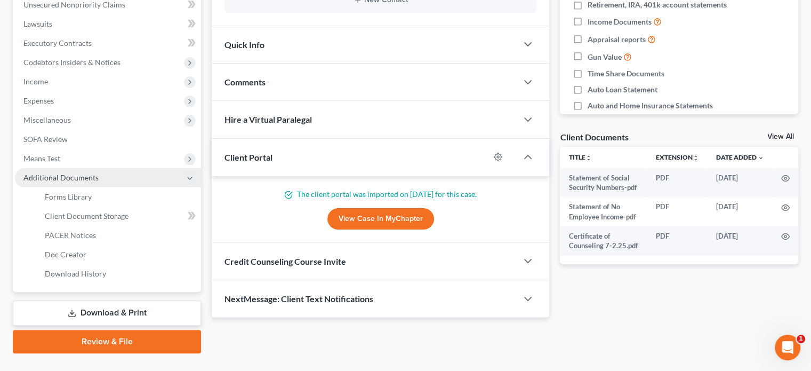
scroll to position [238, 0]
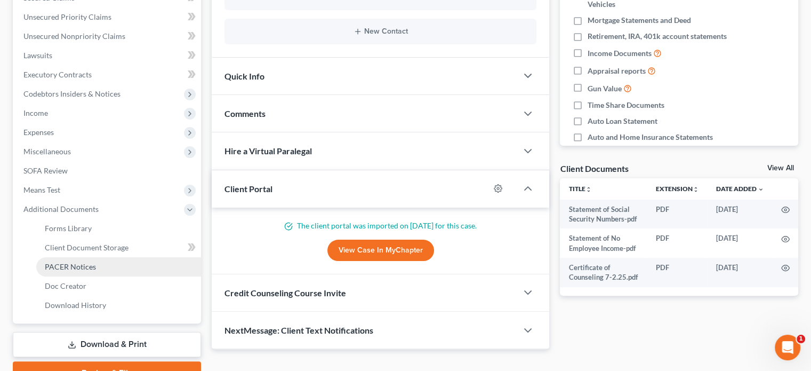
click at [71, 266] on span "PACER Notices" at bounding box center [70, 266] width 51 height 9
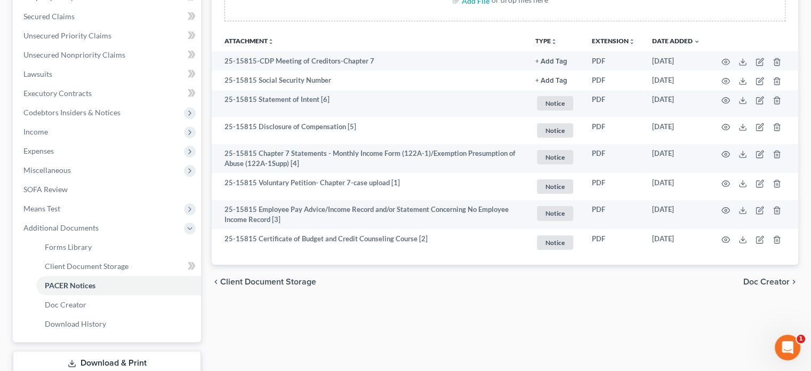
scroll to position [224, 0]
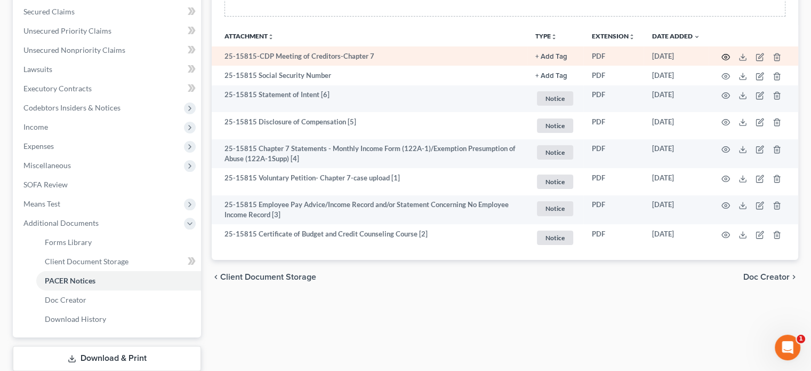
click at [723, 55] on icon "button" at bounding box center [725, 57] width 9 height 9
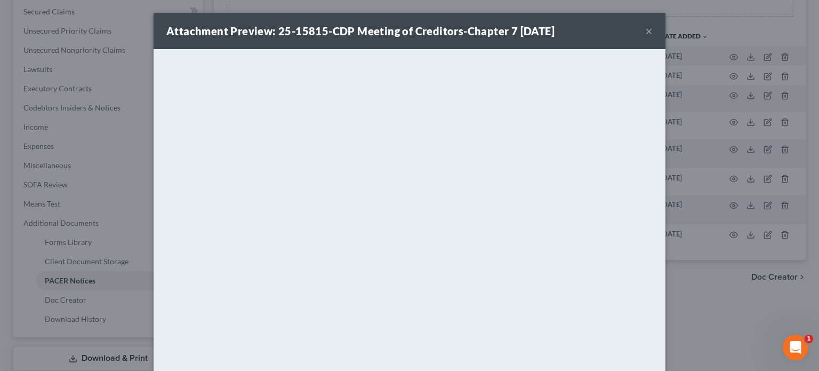
click at [645, 34] on button "×" at bounding box center [648, 31] width 7 height 13
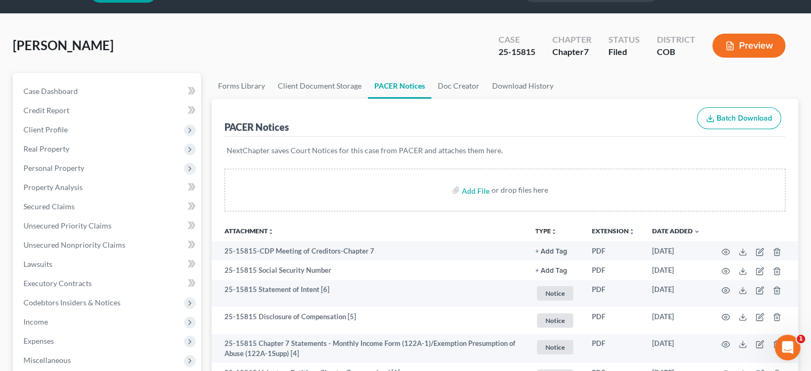
scroll to position [11, 0]
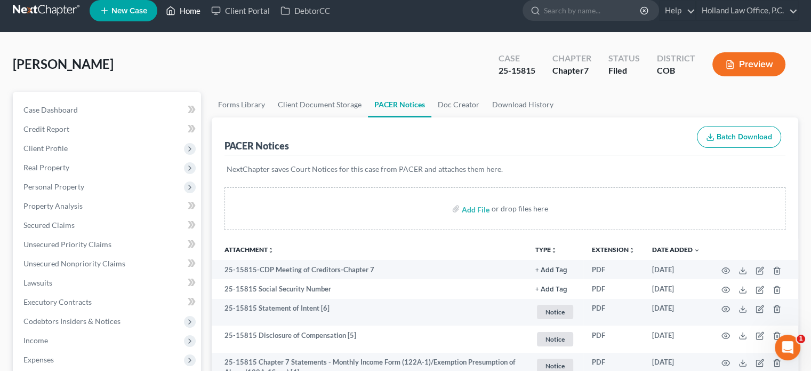
click at [190, 9] on link "Home" at bounding box center [182, 10] width 45 height 19
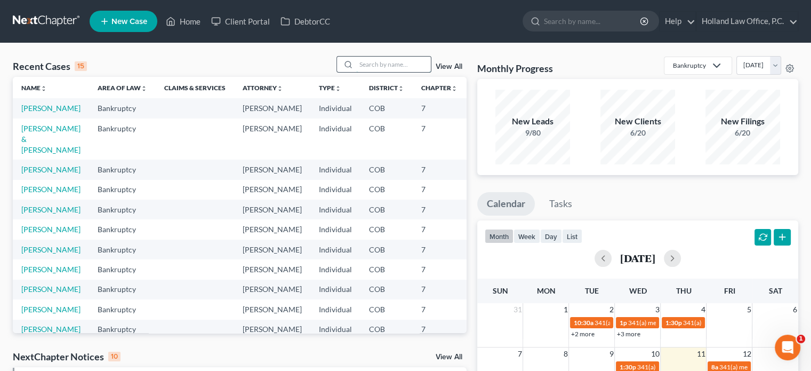
click at [363, 67] on input "search" at bounding box center [393, 64] width 75 height 15
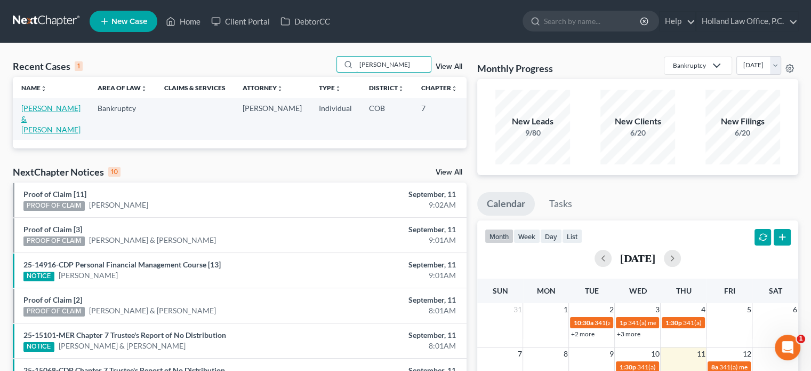
type input "huynh"
click at [35, 133] on link "[PERSON_NAME] & [PERSON_NAME]" at bounding box center [50, 118] width 59 height 30
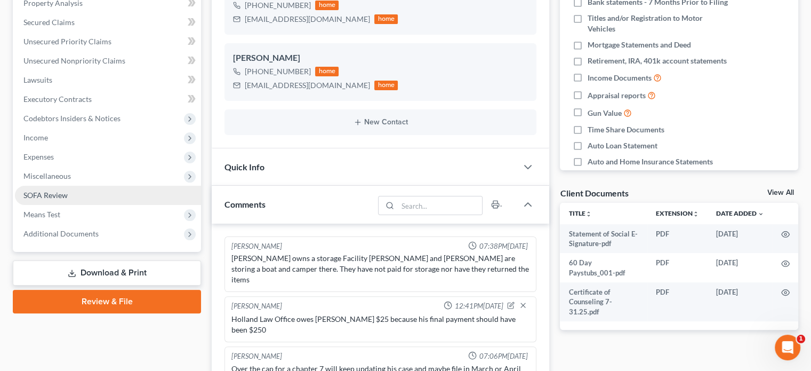
scroll to position [78, 0]
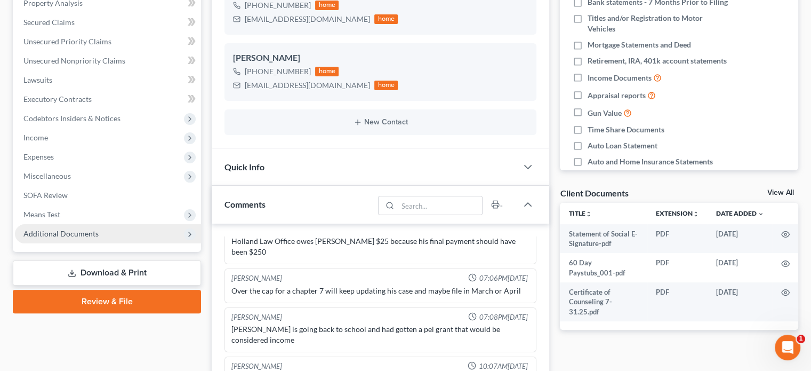
click at [60, 232] on span "Additional Documents" at bounding box center [60, 233] width 75 height 9
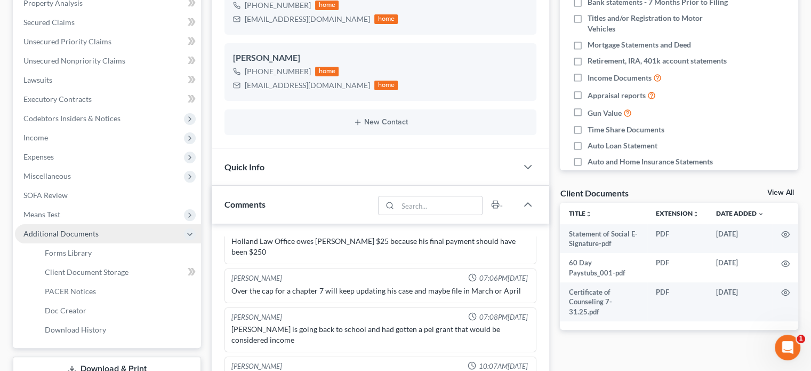
scroll to position [320, 0]
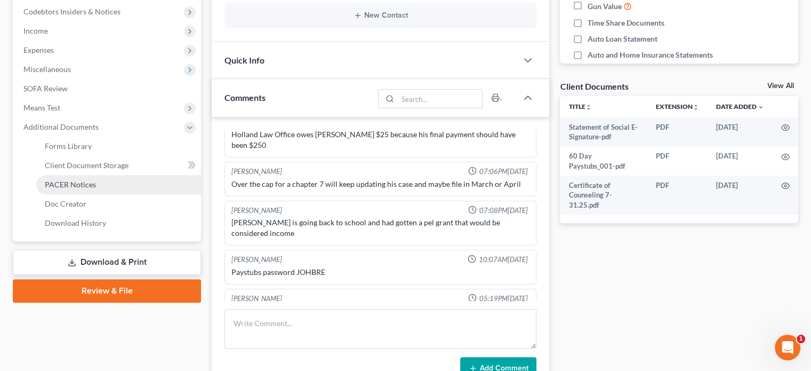
click at [70, 177] on link "PACER Notices" at bounding box center [118, 184] width 165 height 19
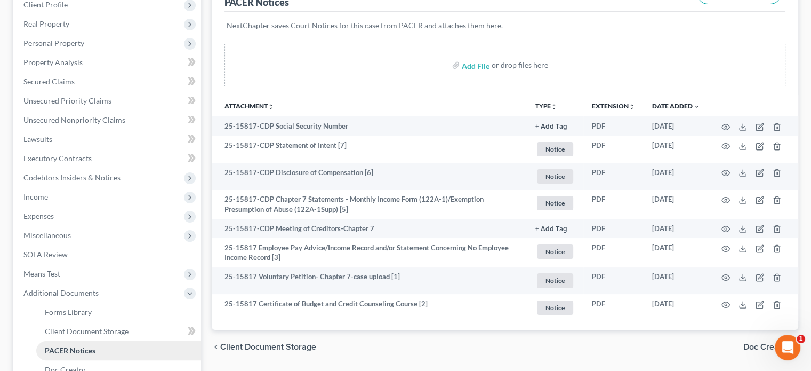
scroll to position [160, 0]
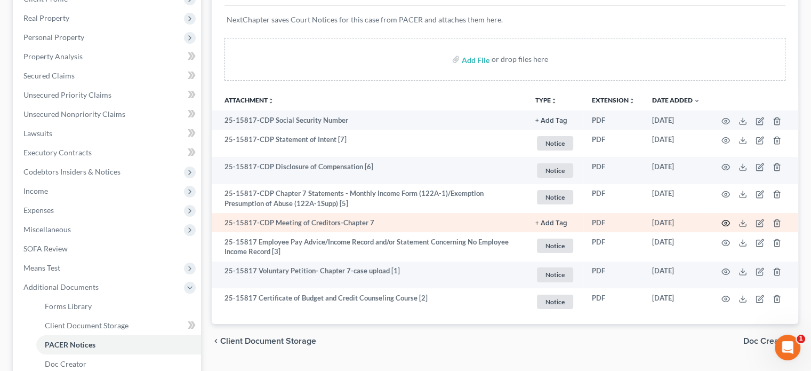
click at [725, 223] on icon "button" at bounding box center [725, 223] width 9 height 9
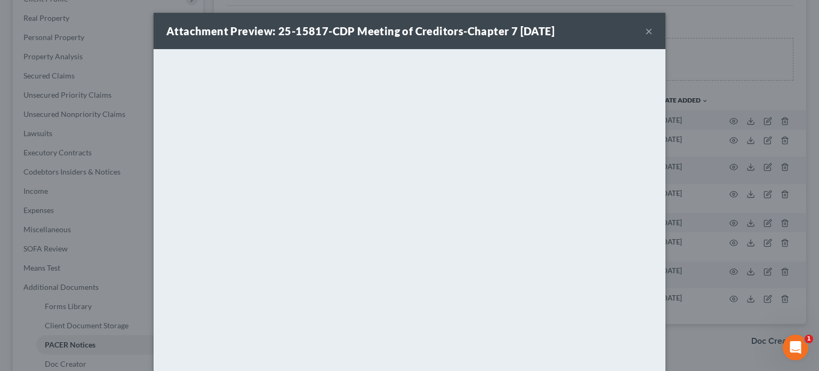
click at [645, 29] on button "×" at bounding box center [648, 31] width 7 height 13
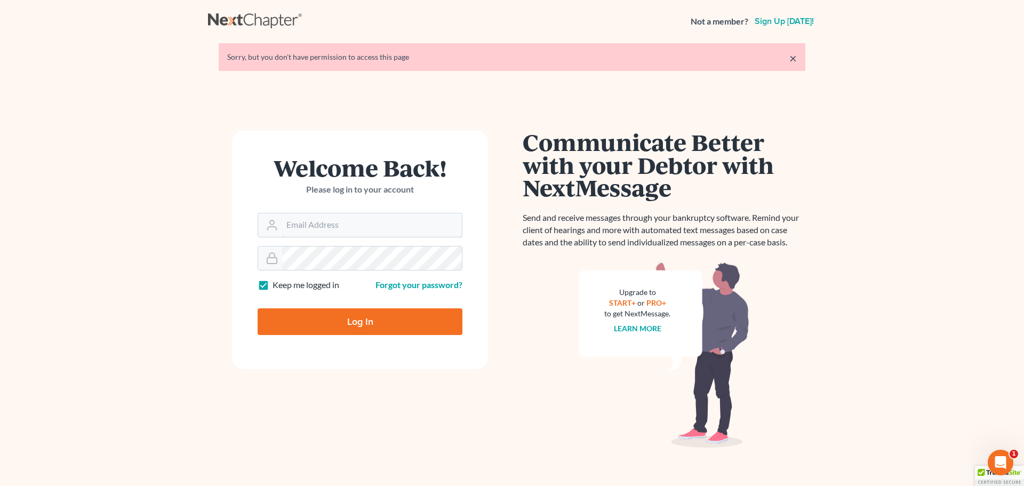
type input "[PERSON_NAME][EMAIL_ADDRESS][DOMAIN_NAME]"
click at [333, 279] on div "Log In" at bounding box center [360, 317] width 205 height 35
click at [331, 279] on input "Log In" at bounding box center [360, 321] width 205 height 27
type input "Thinking..."
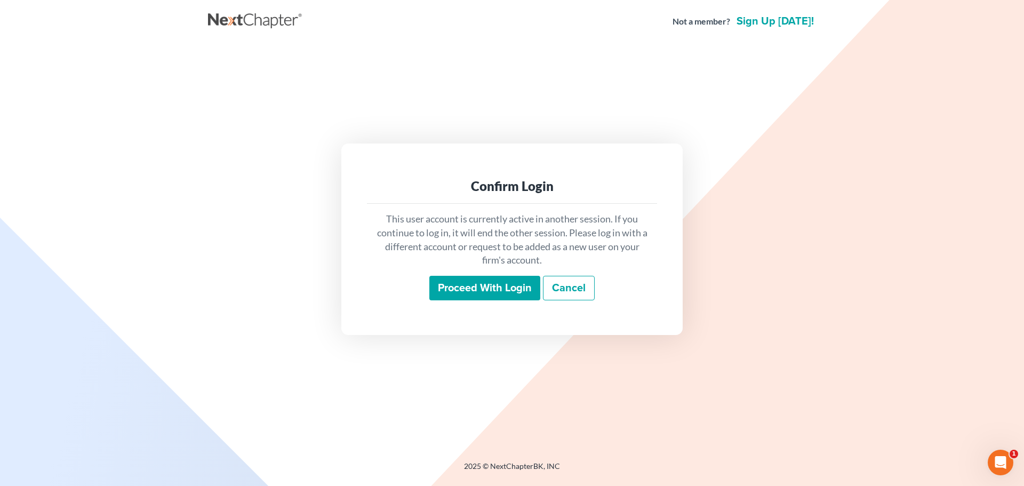
click at [466, 295] on input "Proceed with login" at bounding box center [484, 288] width 111 height 25
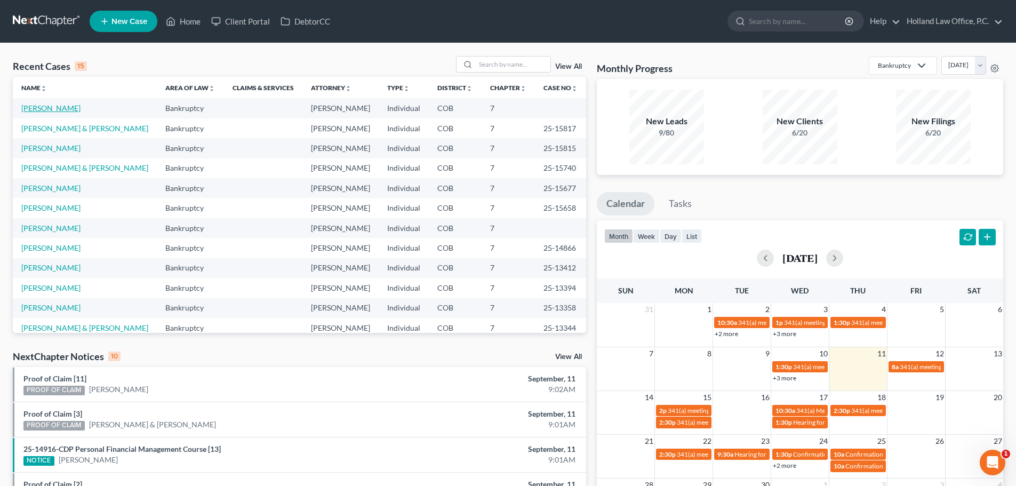
click at [55, 109] on link "[PERSON_NAME]" at bounding box center [50, 107] width 59 height 9
